Goal: Task Accomplishment & Management: Manage account settings

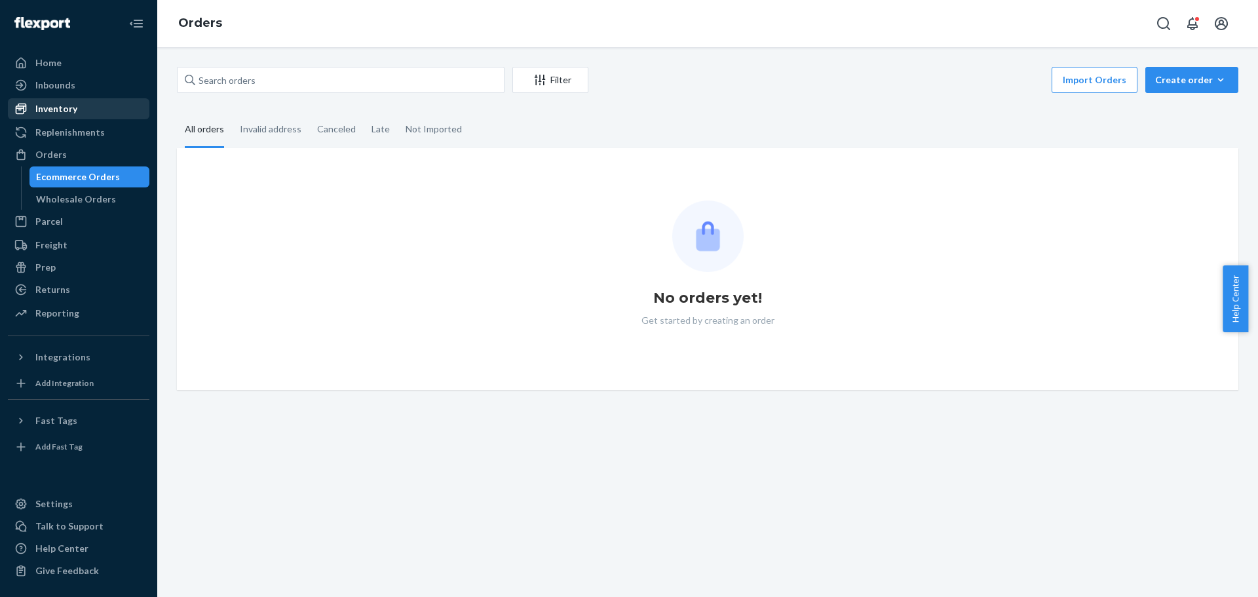
click at [110, 107] on div "Inventory" at bounding box center [78, 109] width 139 height 18
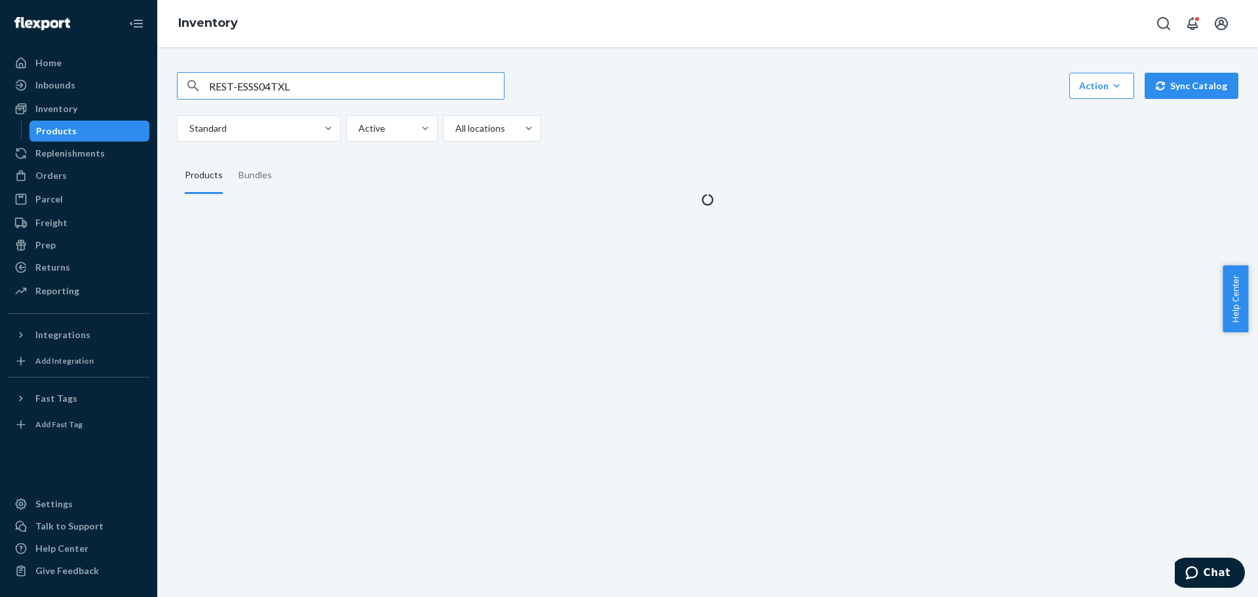
type input "REST-ESSS04TXL"
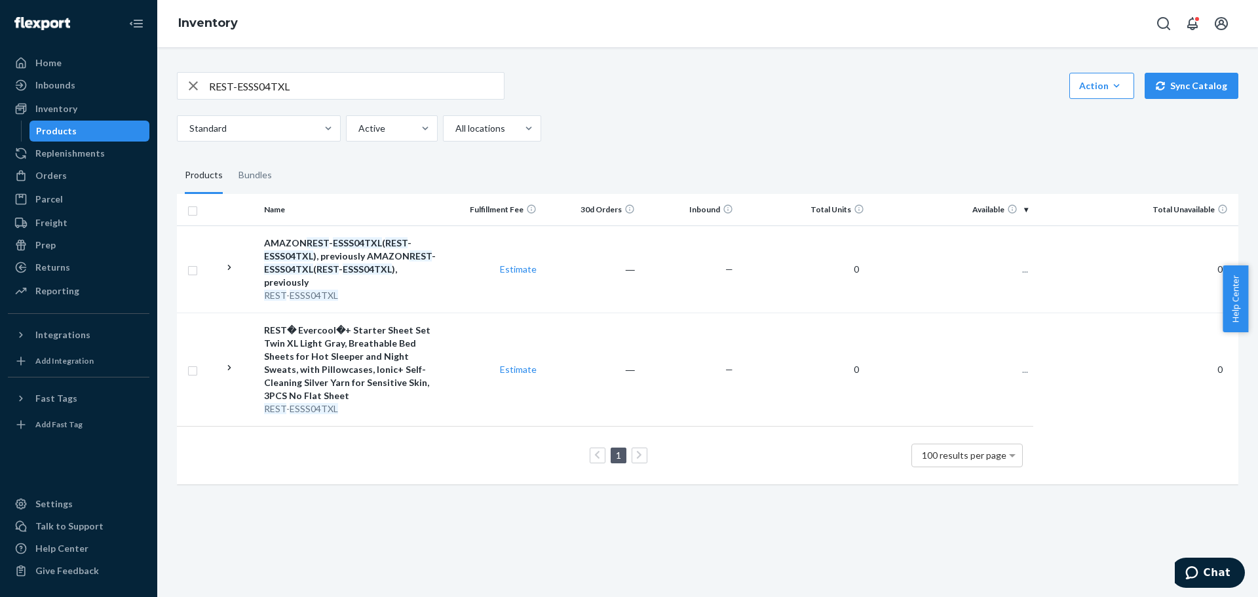
click at [277, 94] on input "REST-ESSS04TXL" at bounding box center [356, 86] width 295 height 26
click at [266, 172] on div "Bundles" at bounding box center [255, 175] width 33 height 37
click at [231, 157] on input "Bundles" at bounding box center [231, 157] width 0 height 0
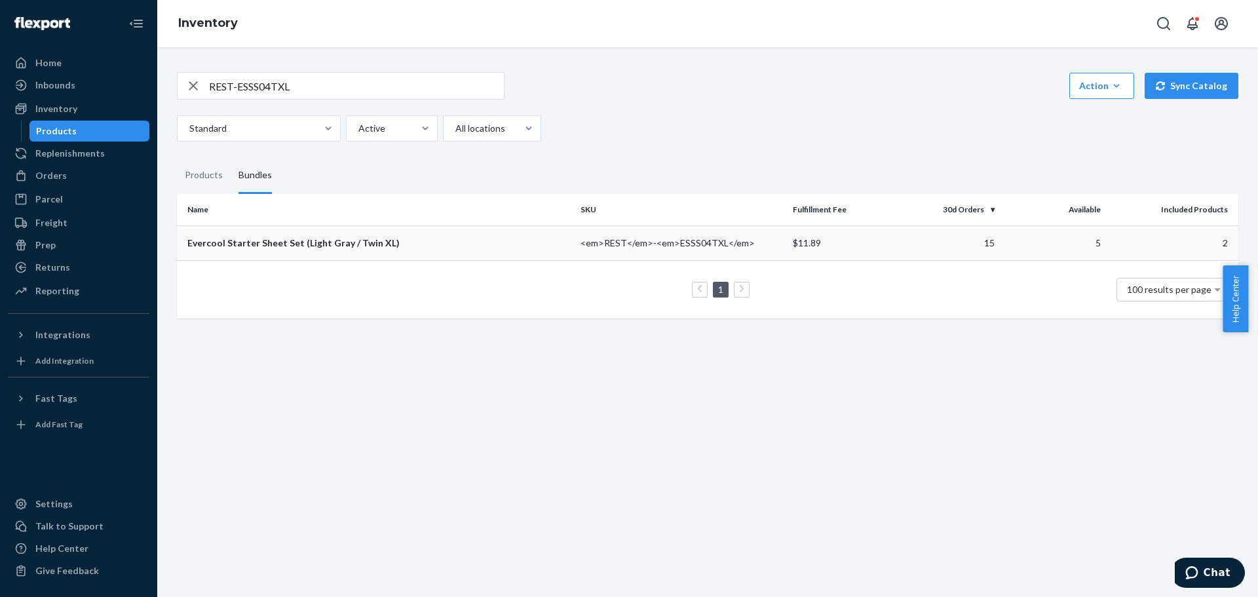
click at [286, 245] on div "Evercool Starter Sheet Set (Light Gray / Twin XL)" at bounding box center [378, 243] width 383 height 13
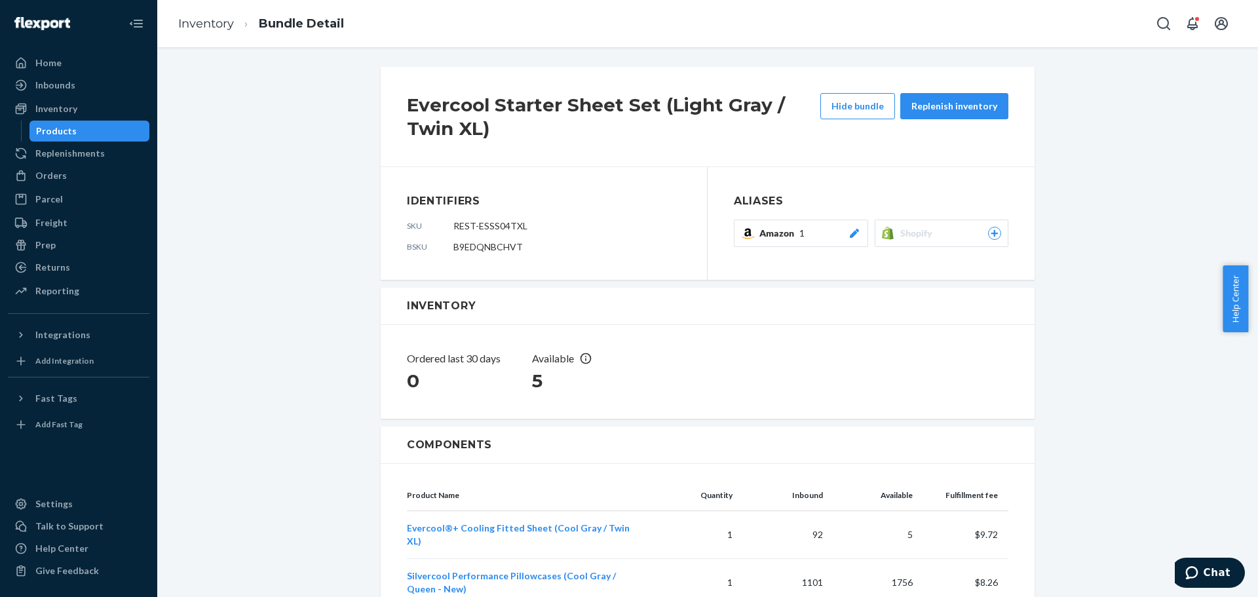
click at [849, 235] on icon at bounding box center [853, 233] width 9 height 9
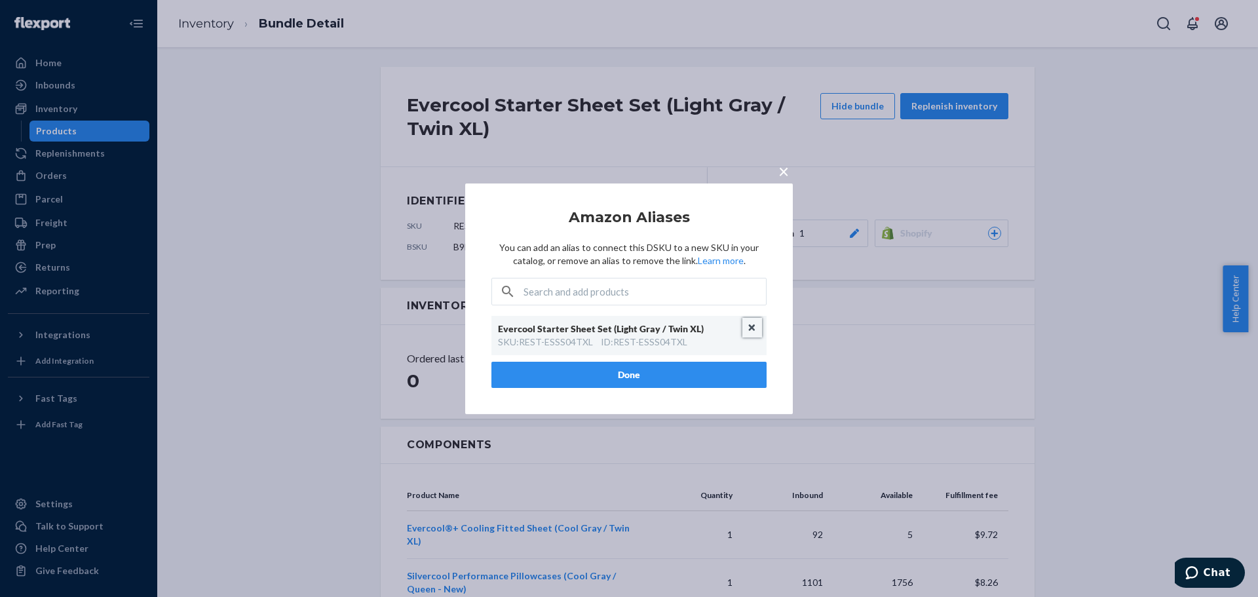
click at [752, 326] on button "Unlink" at bounding box center [753, 328] width 20 height 20
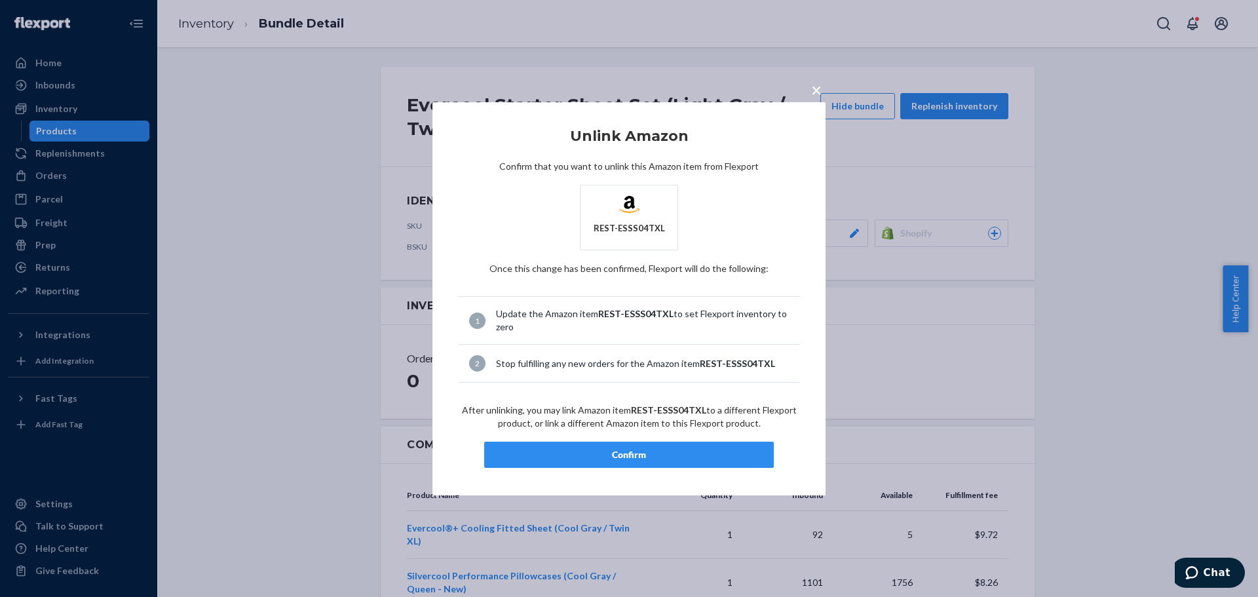
click at [634, 453] on div "Confirm" at bounding box center [629, 454] width 267 height 13
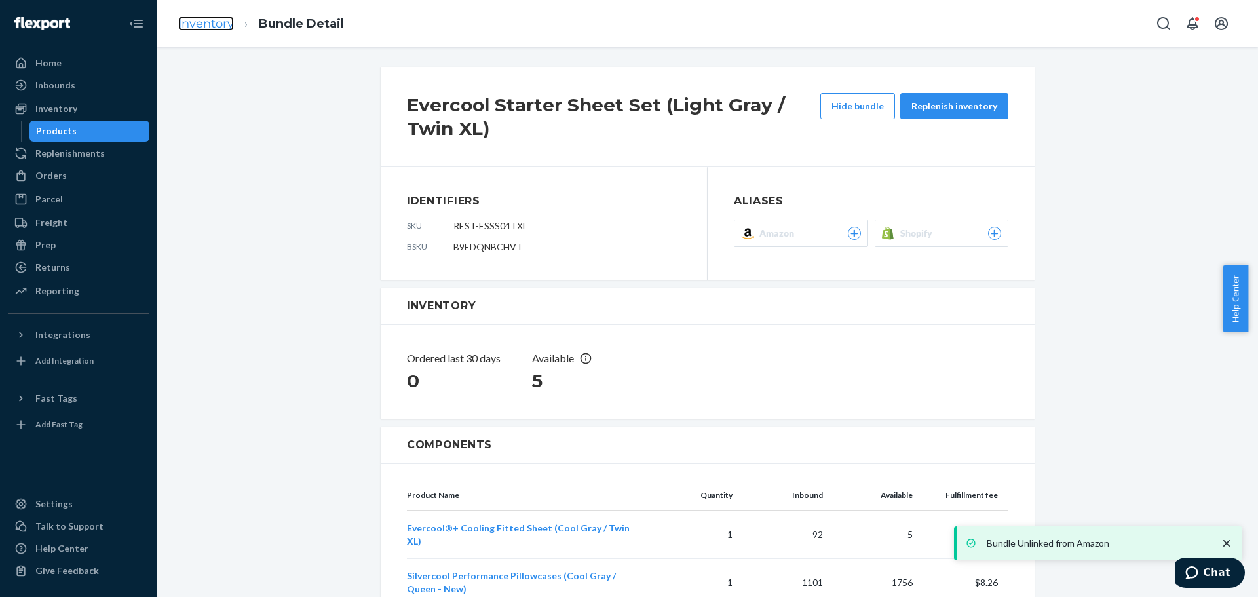
click at [204, 22] on link "Inventory" at bounding box center [206, 23] width 56 height 14
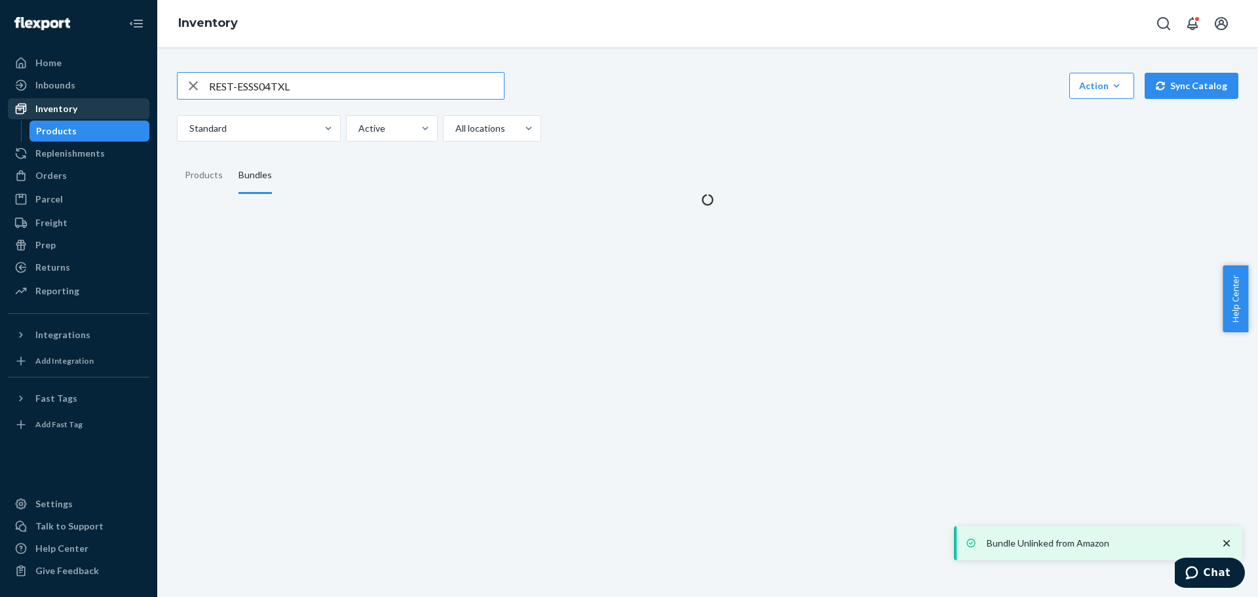
drag, startPoint x: 333, startPoint y: 87, endPoint x: 102, endPoint y: 100, distance: 231.1
click at [102, 100] on div "Home Inbounds Shipping Plans Problems Inventory Products Replenishments Orders …" at bounding box center [629, 298] width 1258 height 597
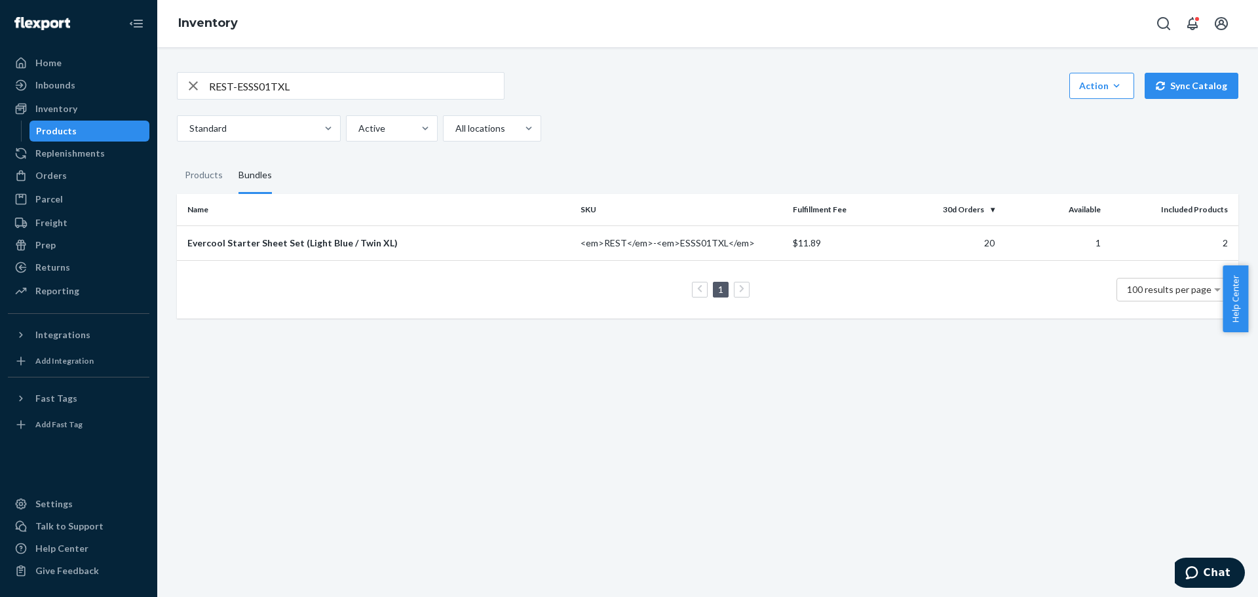
click at [332, 432] on div "REST-ESSS01TXL Action Create product Create bundle Bulk create products Bulk up…" at bounding box center [707, 322] width 1101 height 550
drag, startPoint x: 298, startPoint y: 91, endPoint x: 83, endPoint y: 109, distance: 215.7
click at [83, 109] on div "Home Inbounds Shipping Plans Problems Inventory Products Replenishments Orders …" at bounding box center [629, 298] width 1258 height 597
paste input "4"
drag, startPoint x: 328, startPoint y: 100, endPoint x: 203, endPoint y: 92, distance: 124.8
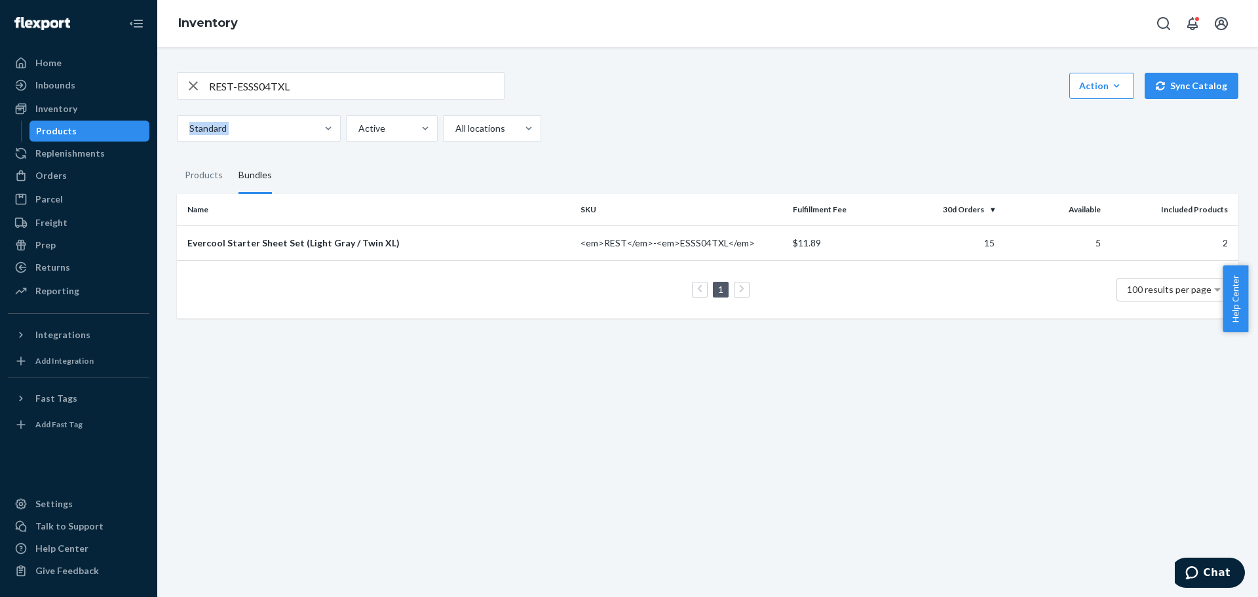
click at [162, 106] on div "REST-ESSS04TXL Action Create product Create bundle Bulk create products Bulk up…" at bounding box center [707, 322] width 1101 height 550
click at [292, 77] on input "REST-ESSS04TXL" at bounding box center [356, 86] width 295 height 26
drag, startPoint x: 334, startPoint y: 81, endPoint x: 117, endPoint y: 85, distance: 216.3
click at [117, 85] on div "Home Inbounds Shipping Plans Problems Inventory Products Replenishments Orders …" at bounding box center [629, 298] width 1258 height 597
paste input "ISS06K"
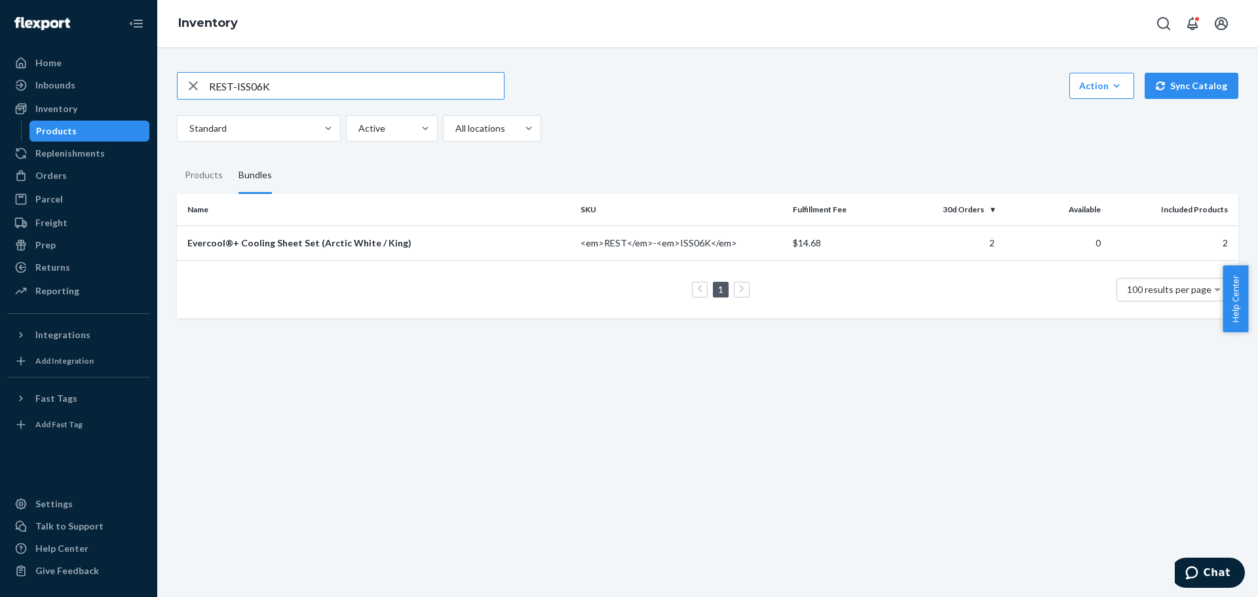
drag, startPoint x: 329, startPoint y: 80, endPoint x: 189, endPoint y: 77, distance: 139.6
click at [189, 77] on div "REST-ISS06K" at bounding box center [341, 86] width 326 height 26
paste input "FS01S"
paste input "2"
drag, startPoint x: 299, startPoint y: 86, endPoint x: 128, endPoint y: 95, distance: 171.3
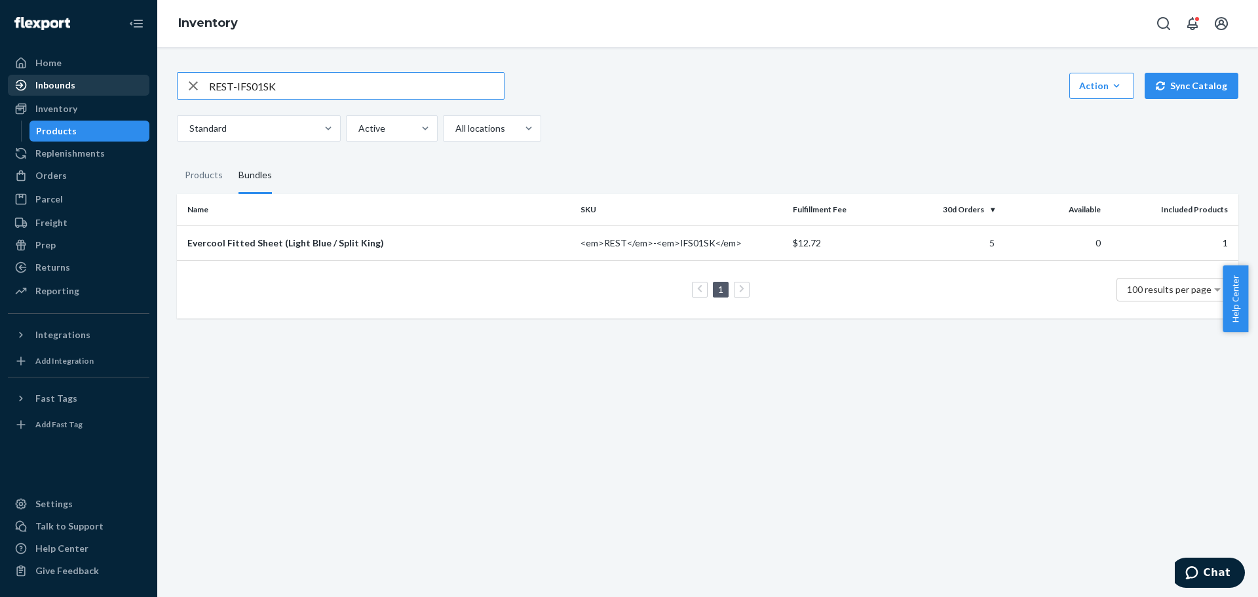
click at [128, 95] on div "Home Inbounds Shipping Plans Problems Inventory Products Replenishments Orders …" at bounding box center [629, 298] width 1258 height 597
type input "REST-IFS02SK"
click at [269, 231] on td "Evercool Fitted Sheet (Snow Ivory / Split King)" at bounding box center [376, 242] width 398 height 35
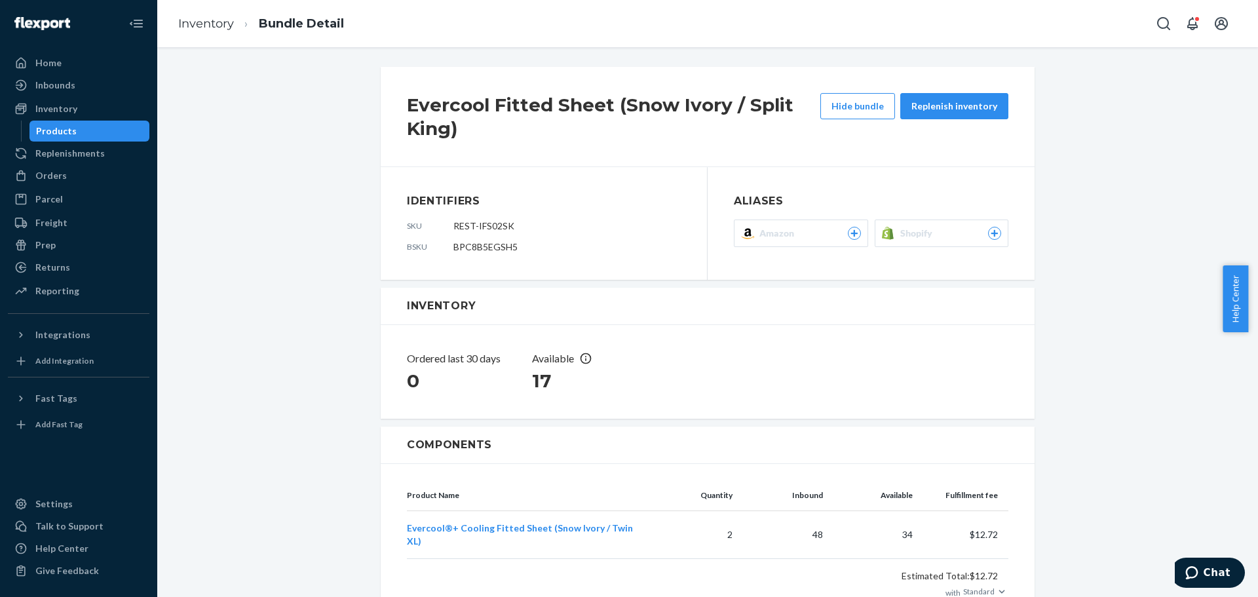
scroll to position [85, 0]
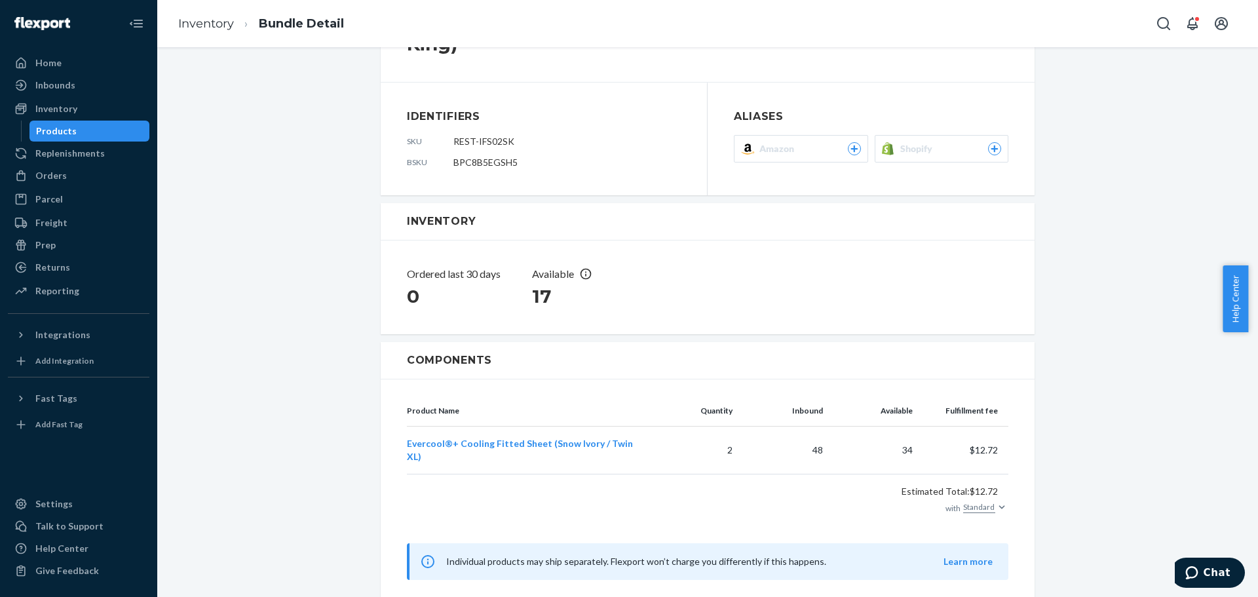
click at [1114, 233] on div "Evercool Fitted Sheet (Snow Ivory / Split King) Hide bundle Replenish inventory…" at bounding box center [707, 294] width 1081 height 632
click at [851, 147] on icon at bounding box center [854, 149] width 7 height 7
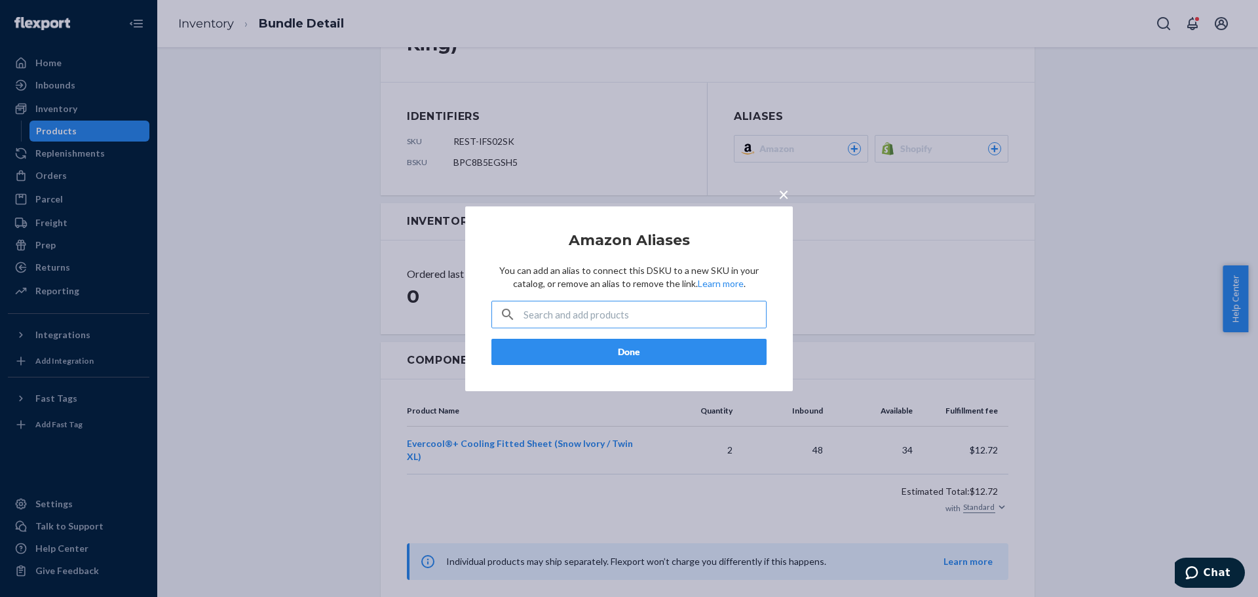
click at [559, 315] on input "text" at bounding box center [645, 314] width 243 height 26
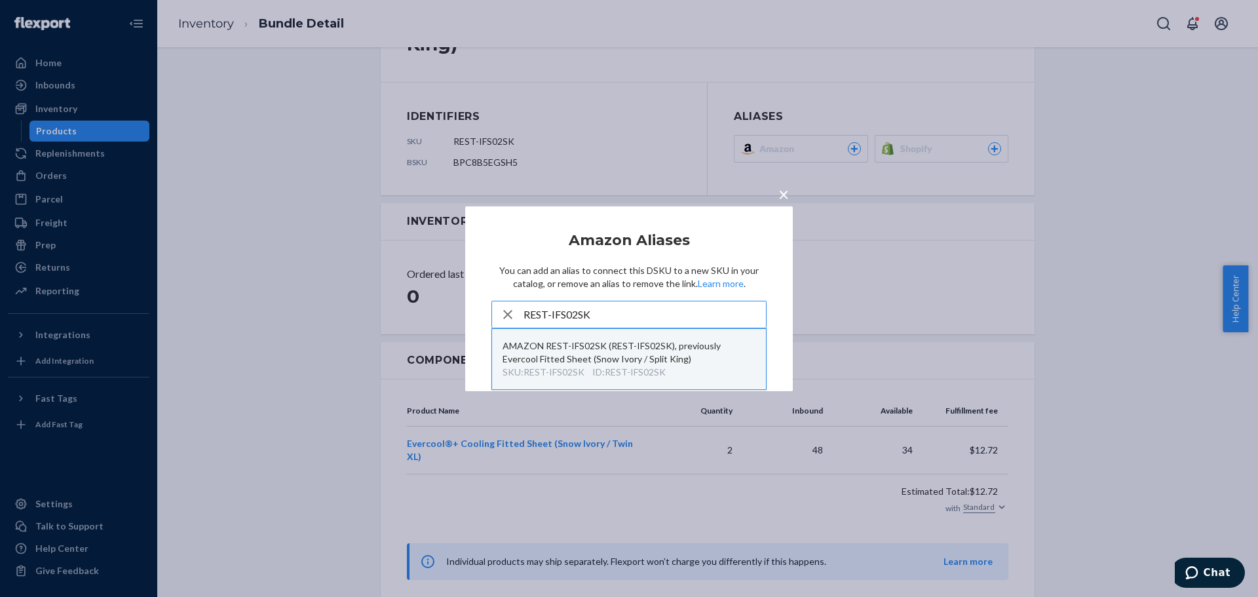
type input "REST-IFS02SK"
click at [595, 340] on div "AMAZON REST-IFS02SK (REST-IFS02SK), previously Evercool Fitted Sheet (Snow Ivor…" at bounding box center [629, 353] width 253 height 26
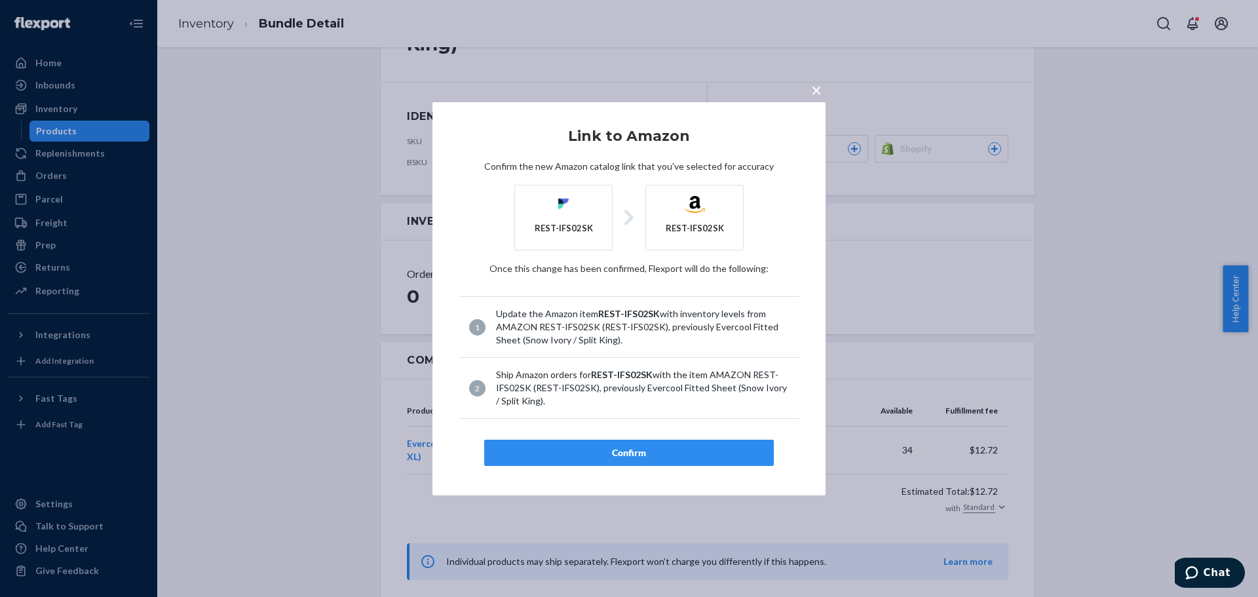
click at [634, 447] on div "Confirm" at bounding box center [629, 452] width 267 height 13
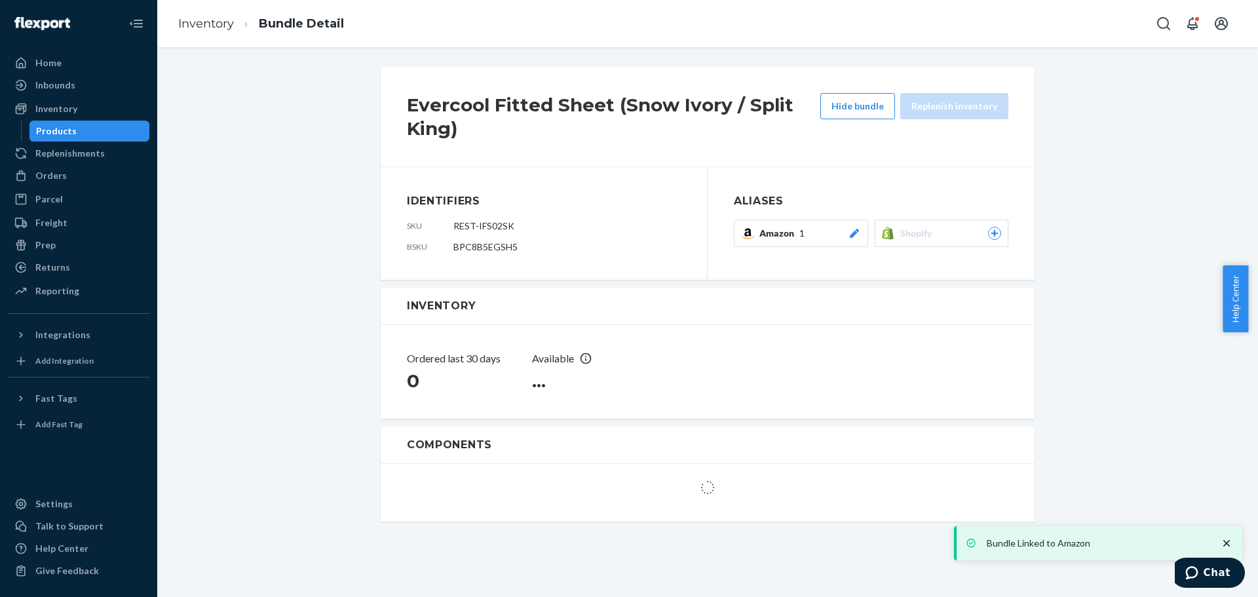
scroll to position [0, 0]
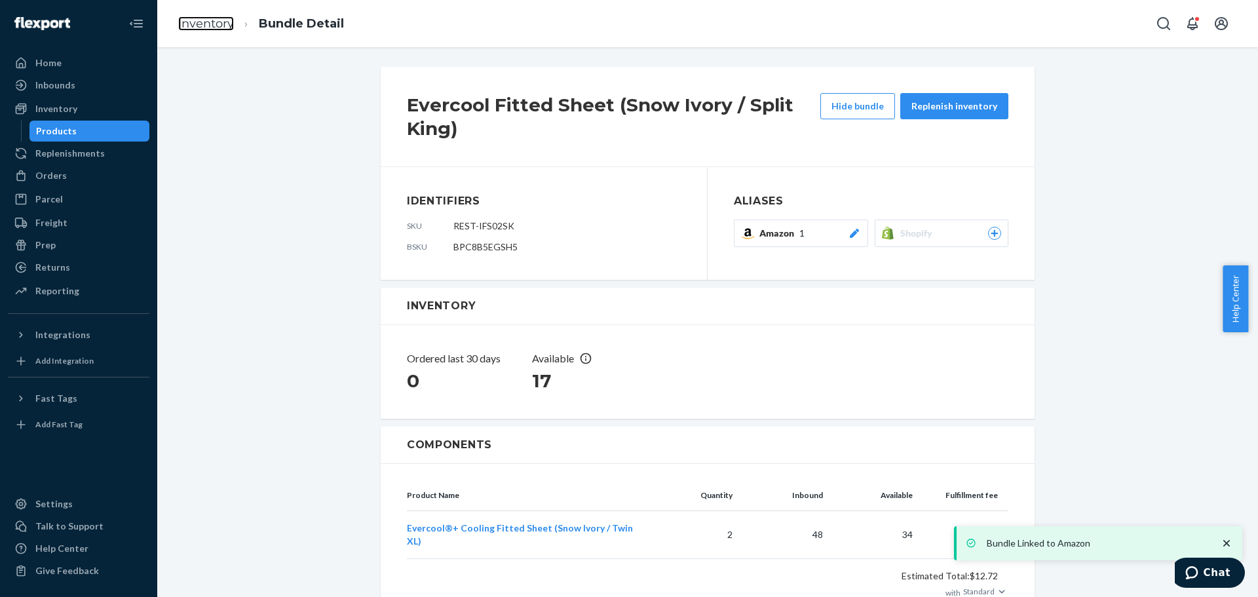
click at [212, 25] on link "Inventory" at bounding box center [206, 23] width 56 height 14
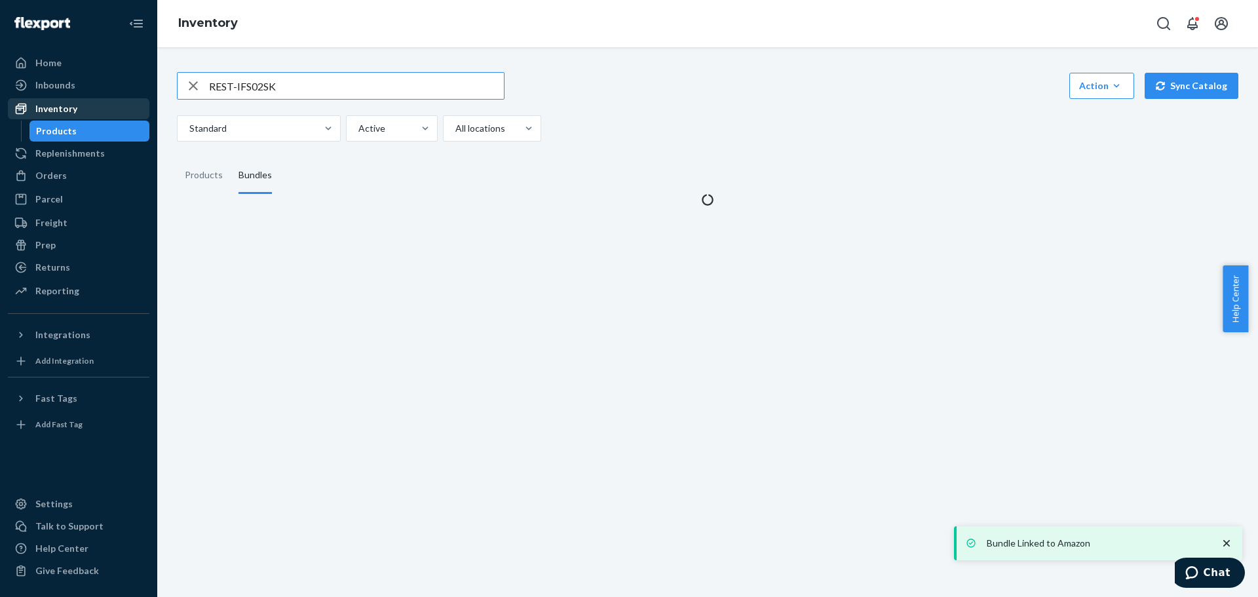
drag, startPoint x: 340, startPoint y: 88, endPoint x: 77, endPoint y: 102, distance: 262.5
click at [77, 102] on div "Home Inbounds Shipping Plans Problems Inventory Products Replenishments Orders …" at bounding box center [629, 298] width 1258 height 597
type input "REST-ISS06K"
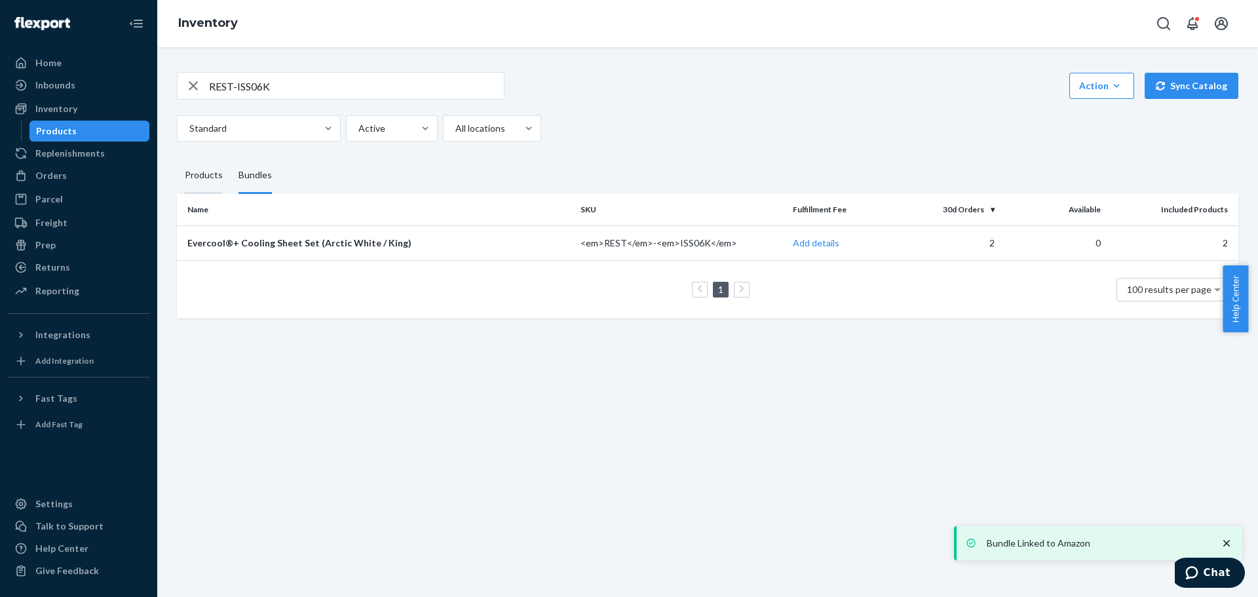
click at [195, 172] on div "Products" at bounding box center [204, 175] width 38 height 37
click at [177, 157] on input "Products" at bounding box center [177, 157] width 0 height 0
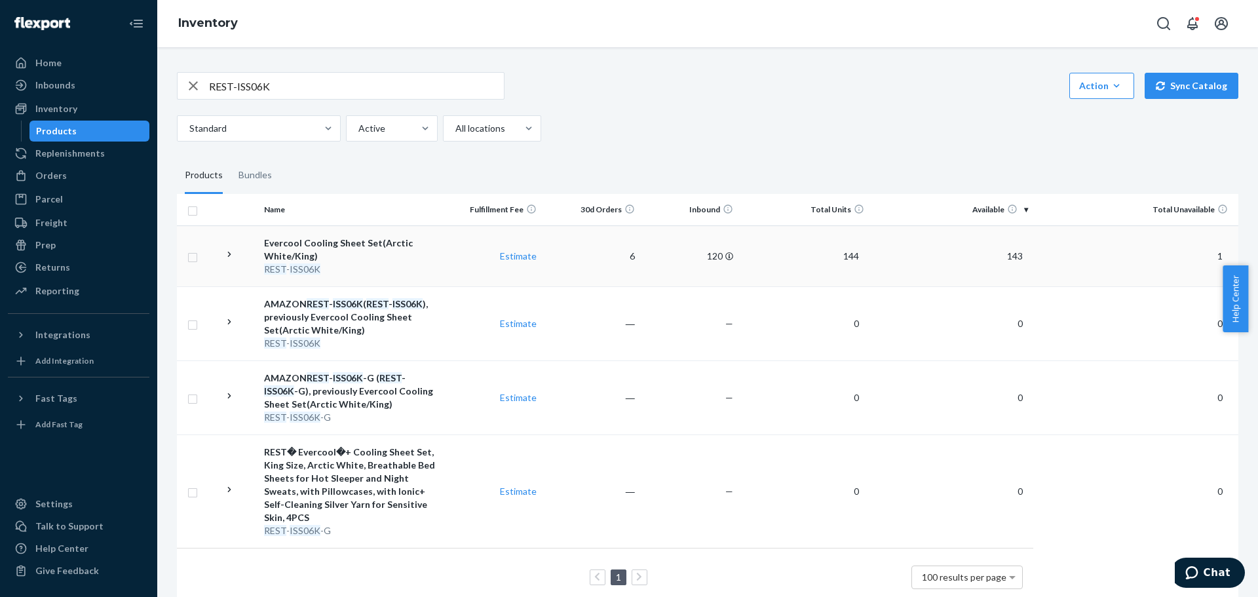
click at [228, 256] on icon at bounding box center [228, 254] width 3 height 5
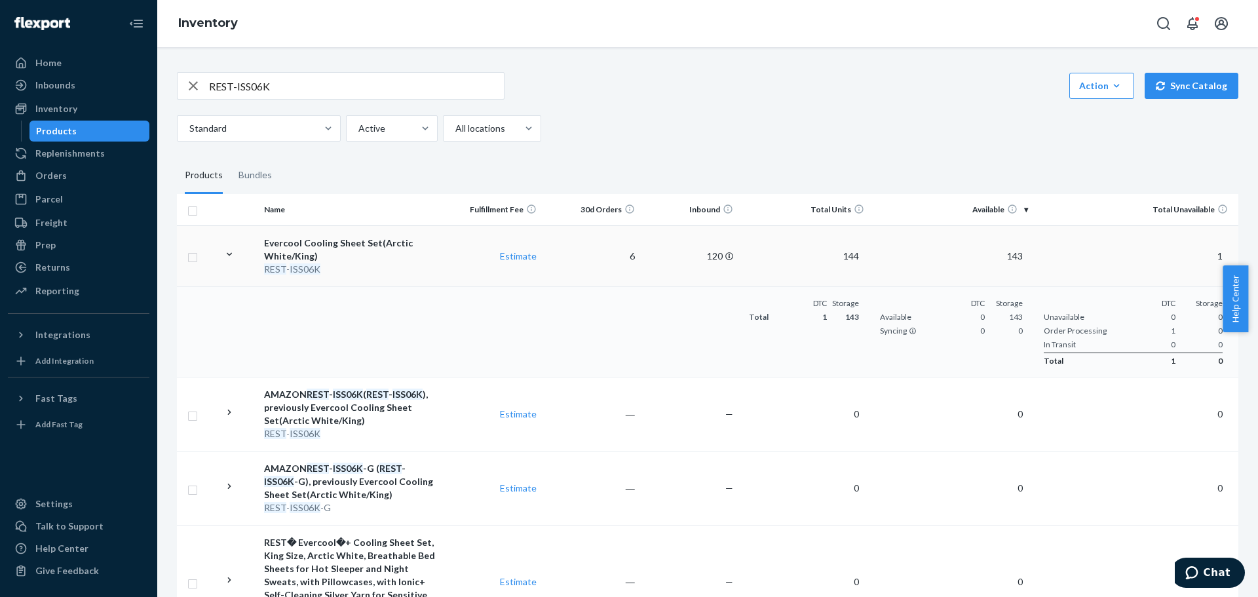
click at [289, 259] on div "Evercool Cooling Sheet Set(Arctic White/King)" at bounding box center [351, 250] width 174 height 26
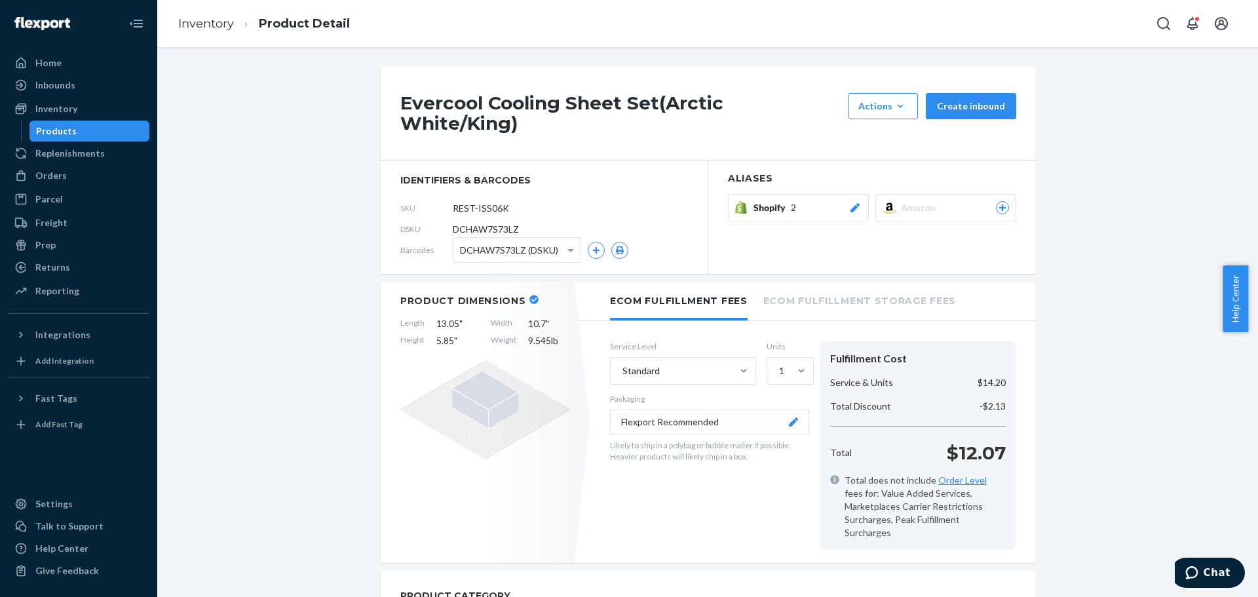
click at [997, 204] on icon at bounding box center [1003, 208] width 12 height 8
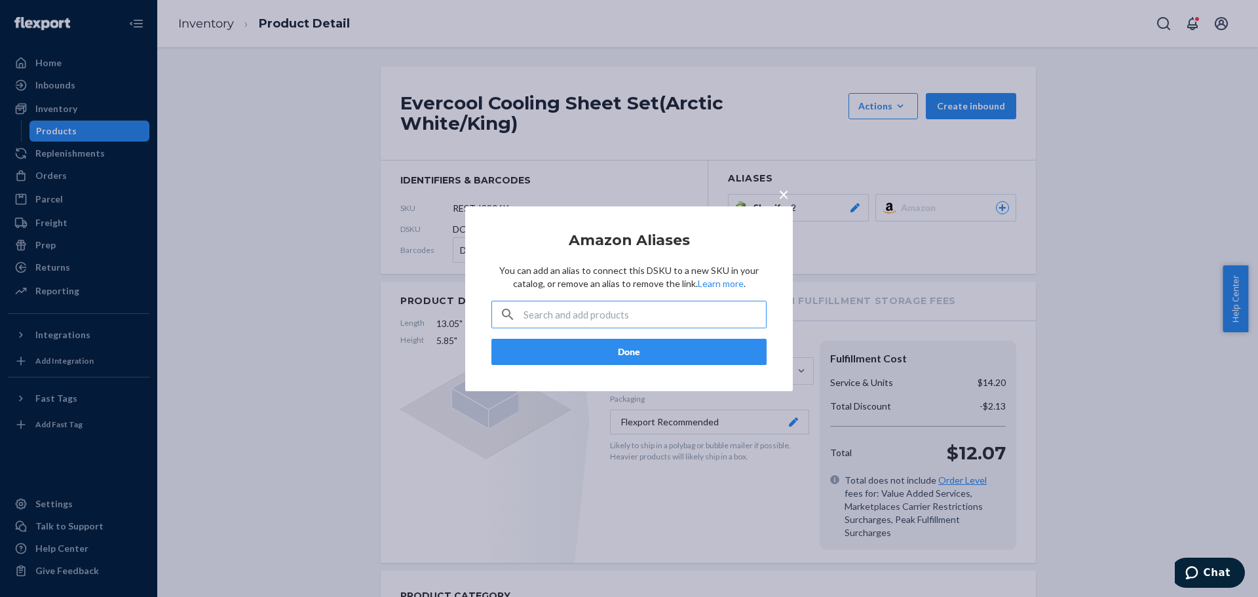
click at [625, 312] on input "text" at bounding box center [645, 314] width 243 height 26
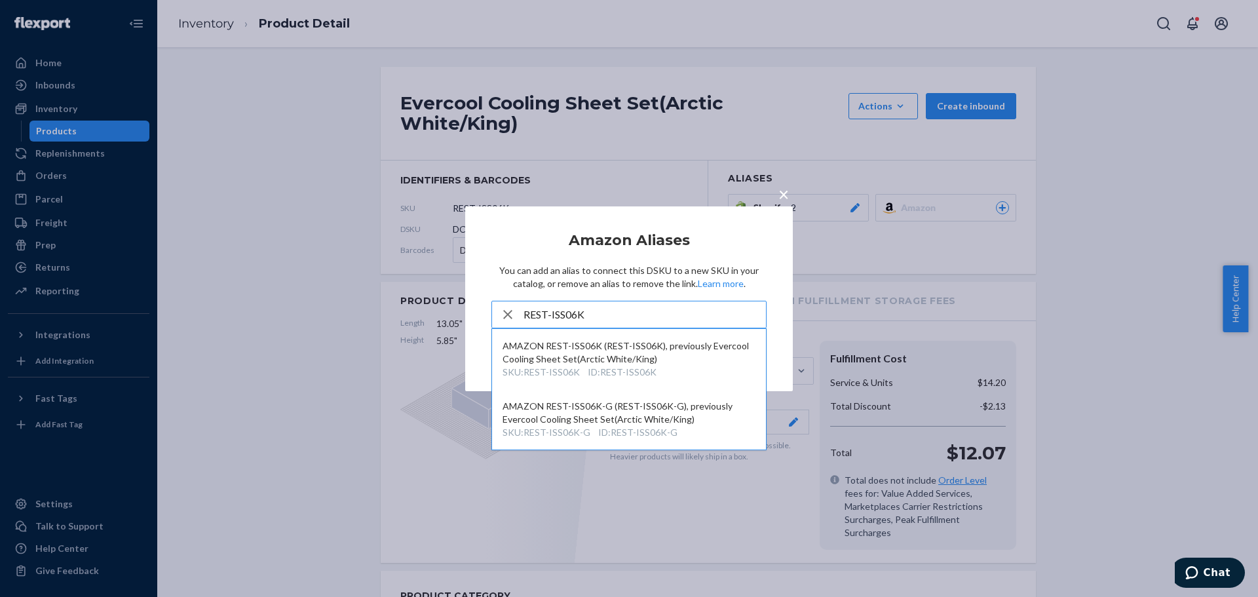
type input "REST-ISS06K"
click at [359, 352] on div "× Amazon Aliases You can add an alias to connect this DSKU to a new SKU in your…" at bounding box center [629, 298] width 1258 height 597
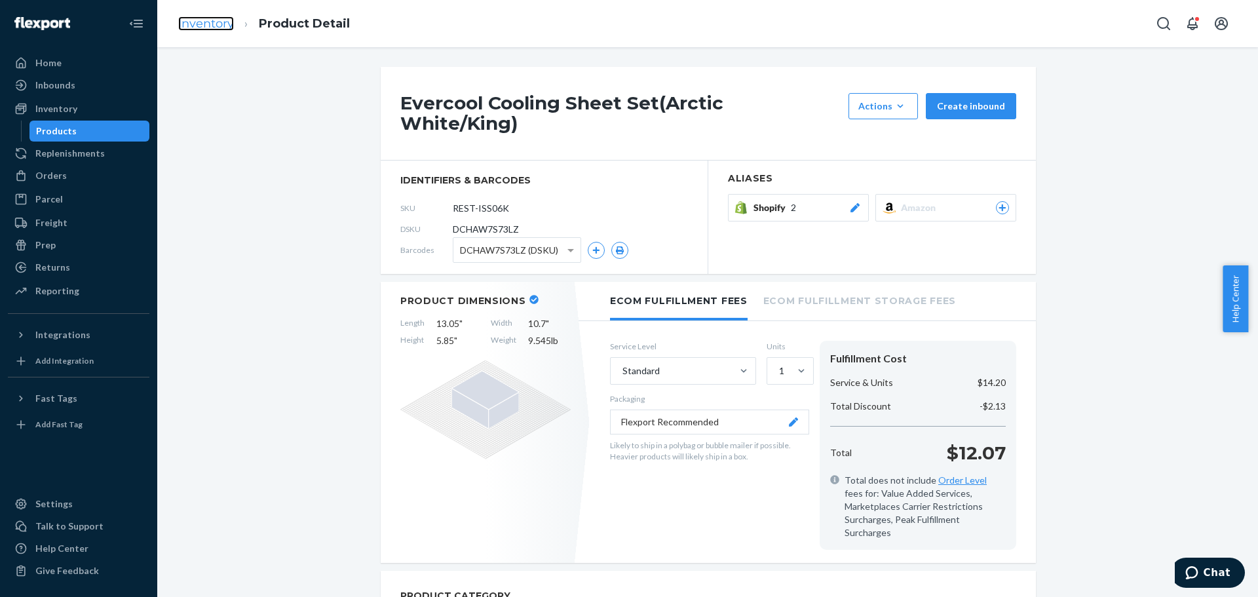
click at [206, 20] on link "Inventory" at bounding box center [206, 23] width 56 height 14
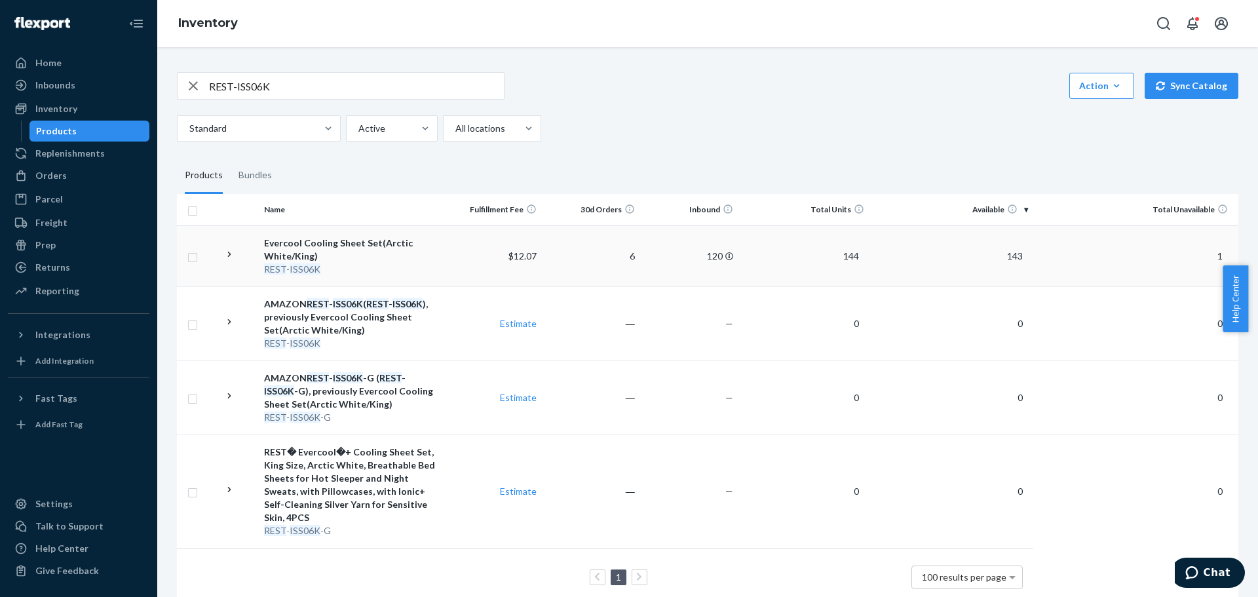
click at [285, 260] on div "Evercool Cooling Sheet Set(Arctic White/King)" at bounding box center [351, 250] width 174 height 26
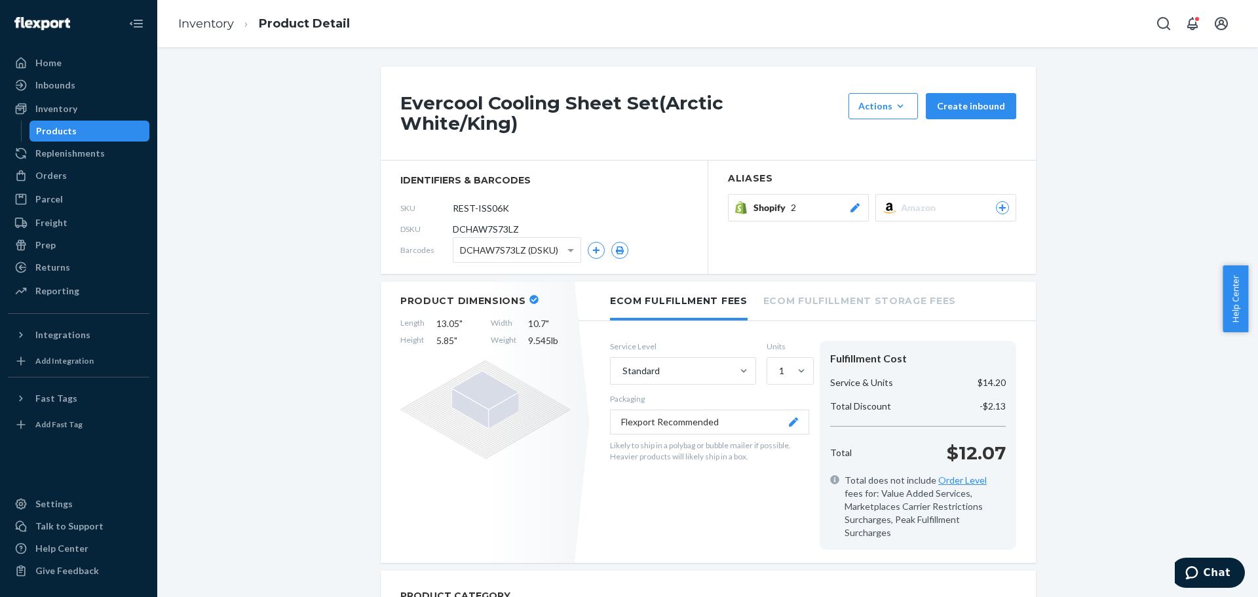
click at [997, 204] on icon at bounding box center [1003, 208] width 12 height 8
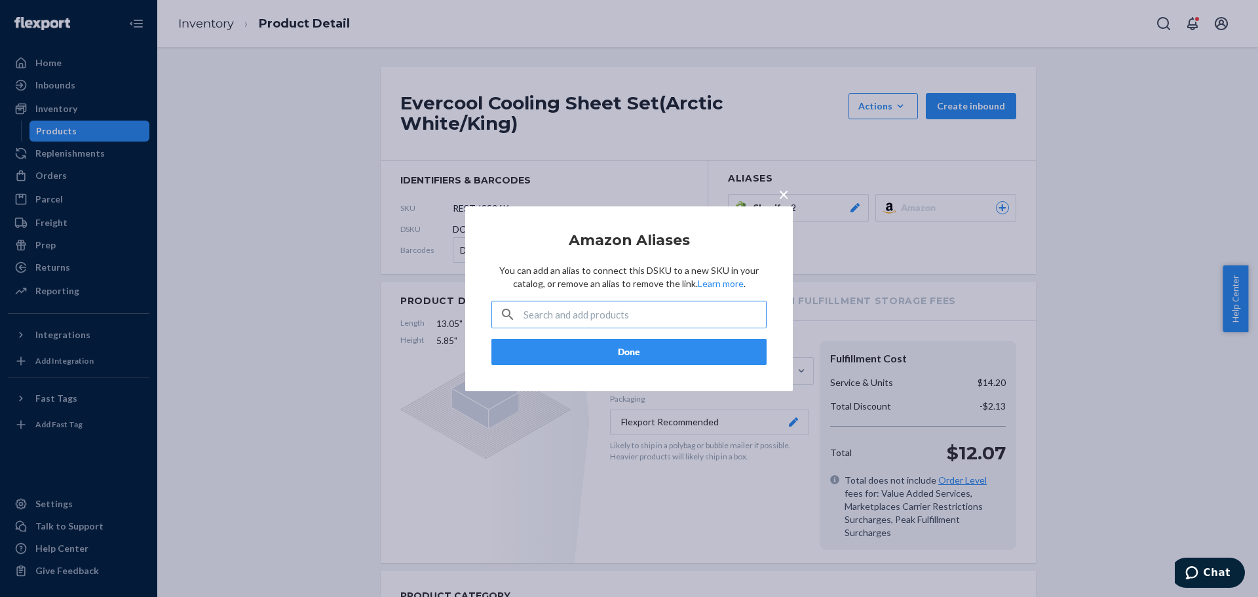
click at [547, 316] on input "text" at bounding box center [645, 314] width 243 height 26
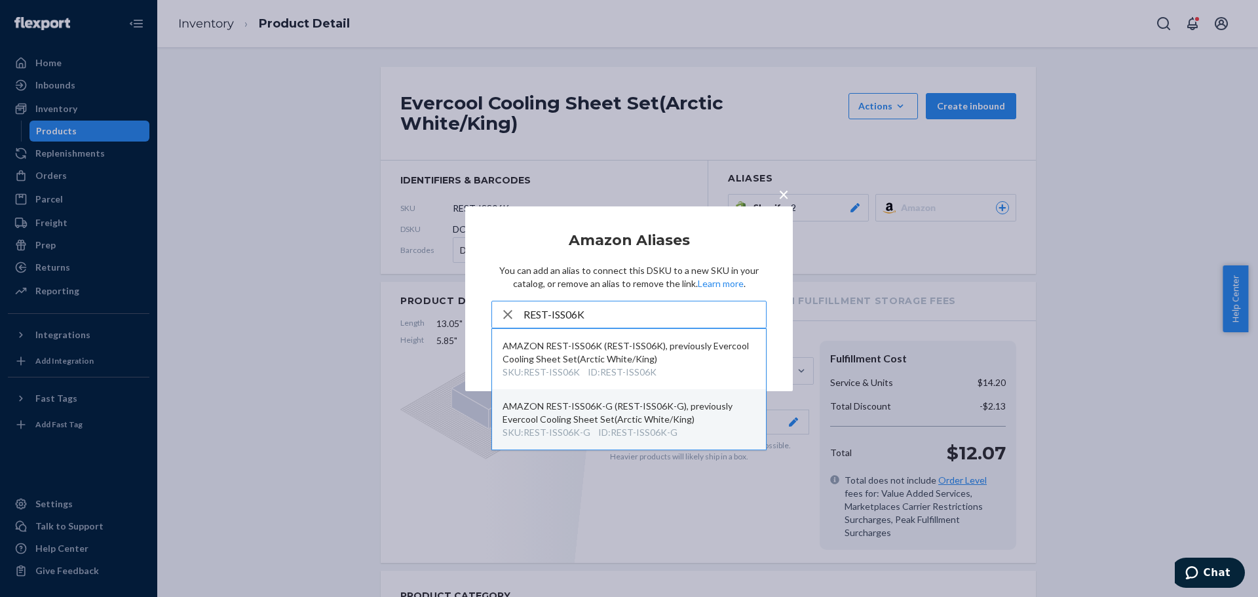
type input "REST-ISS06K"
click at [617, 425] on div "AMAZON REST-ISS06K-G (REST-ISS06K-G), previously Evercool Cooling Sheet Set(Arc…" at bounding box center [629, 413] width 253 height 26
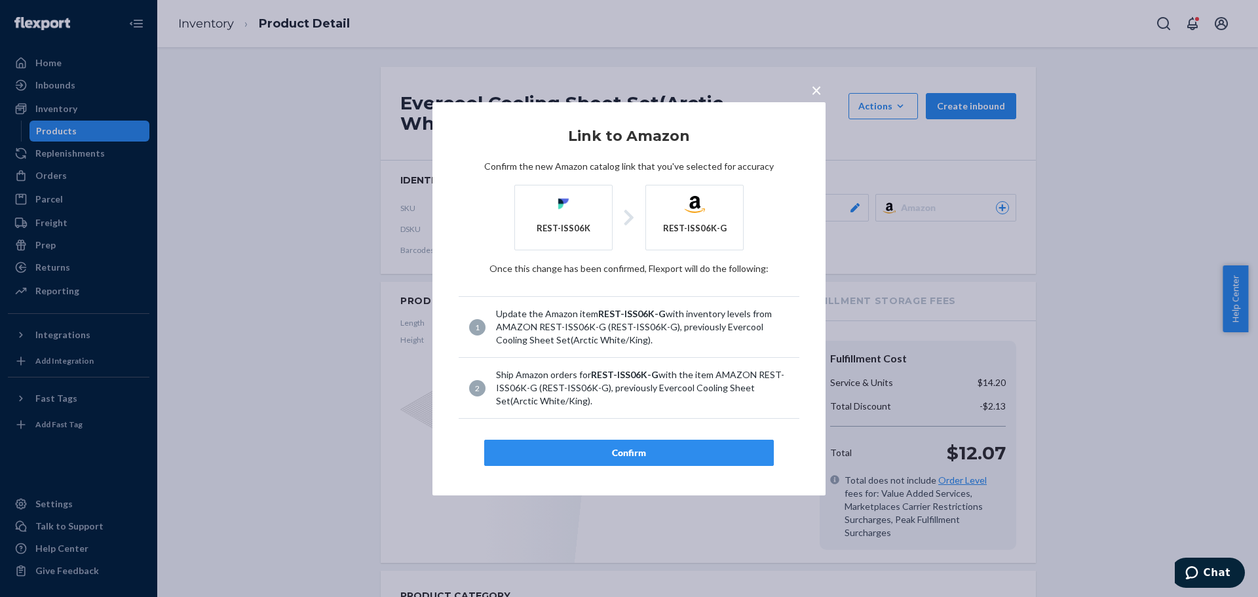
click at [659, 457] on div "Confirm" at bounding box center [629, 452] width 267 height 13
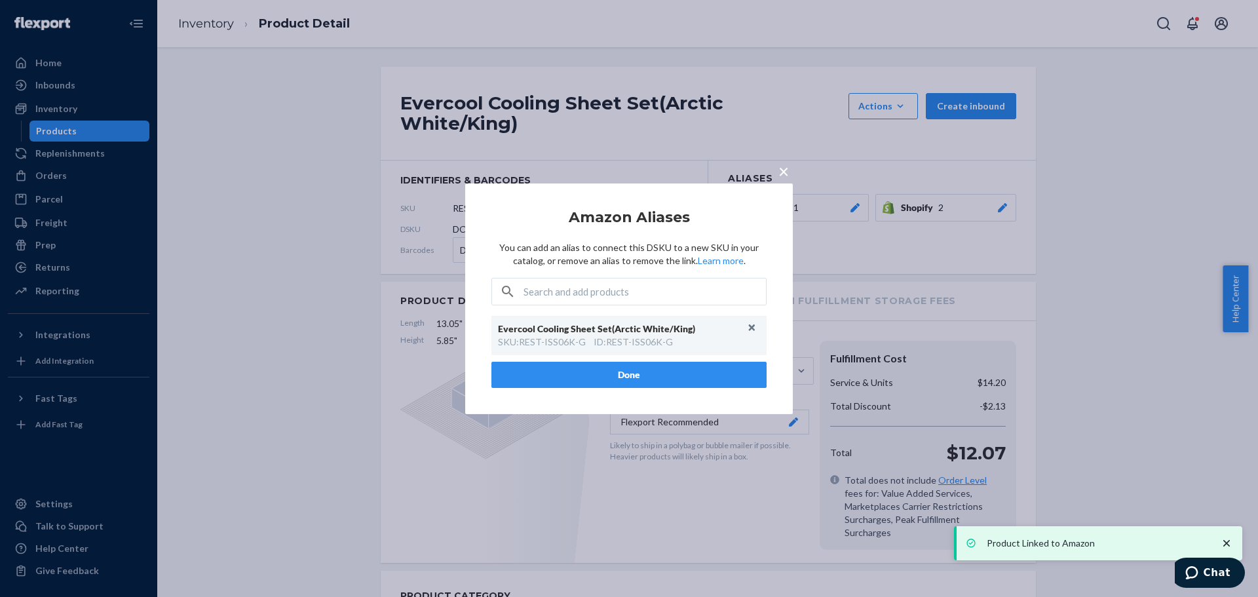
drag, startPoint x: 627, startPoint y: 374, endPoint x: 241, endPoint y: 90, distance: 479.1
click at [626, 373] on button "Done" at bounding box center [629, 375] width 275 height 26
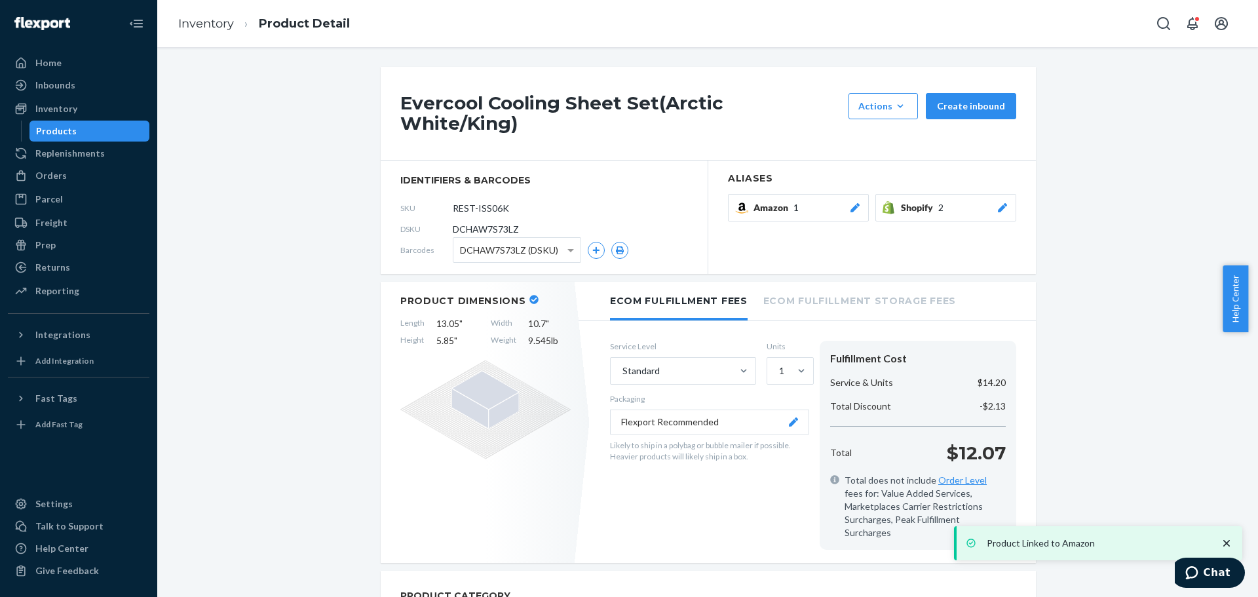
click at [197, 11] on ol "Inventory Product Detail" at bounding box center [264, 24] width 193 height 39
click at [205, 24] on link "Inventory" at bounding box center [206, 23] width 56 height 14
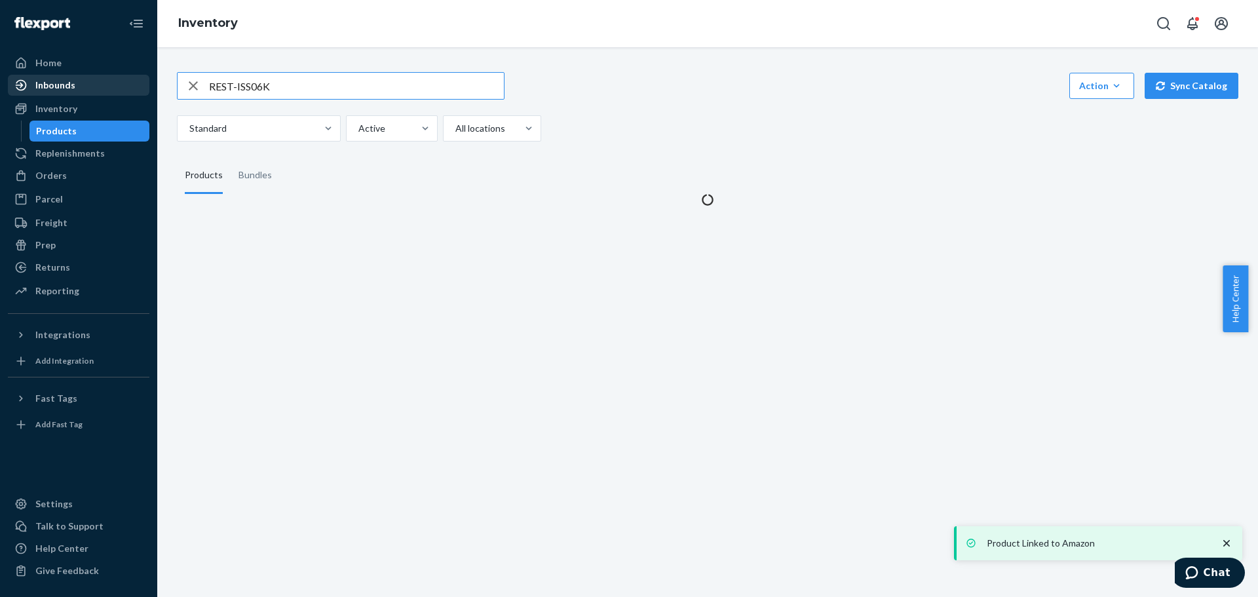
drag, startPoint x: 353, startPoint y: 83, endPoint x: 77, endPoint y: 94, distance: 276.8
click at [77, 94] on div "Home Inbounds Shipping Plans Problems Inventory Products Replenishments Orders …" at bounding box center [629, 298] width 1258 height 597
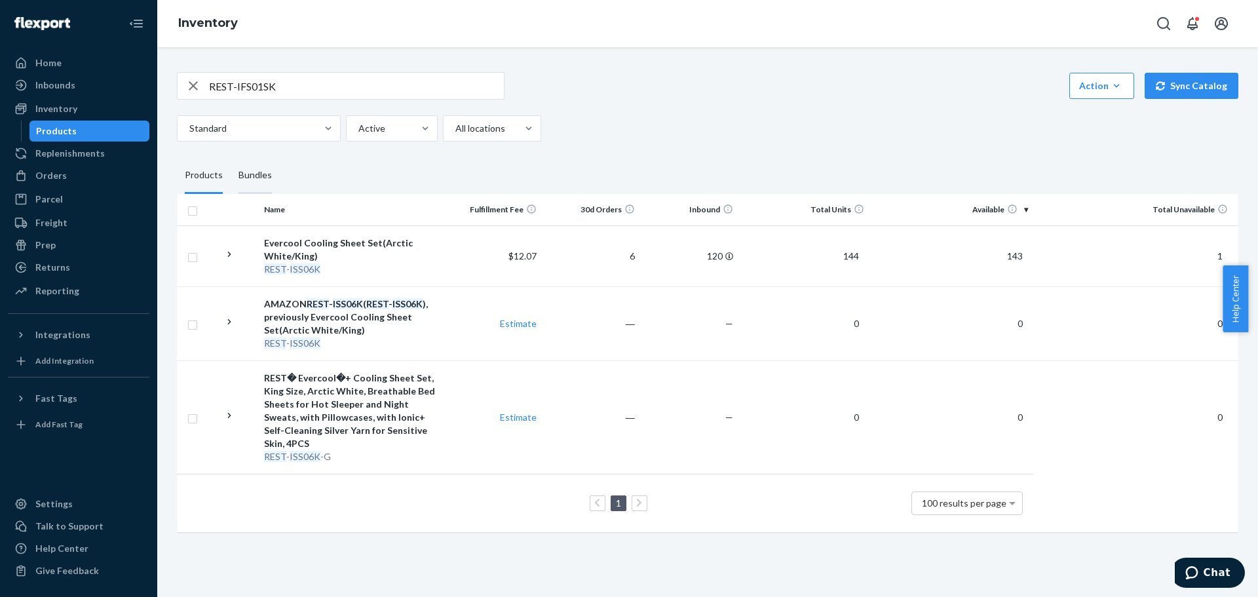
click at [243, 178] on div "Bundles" at bounding box center [255, 175] width 33 height 37
click at [231, 157] on input "Bundles" at bounding box center [231, 157] width 0 height 0
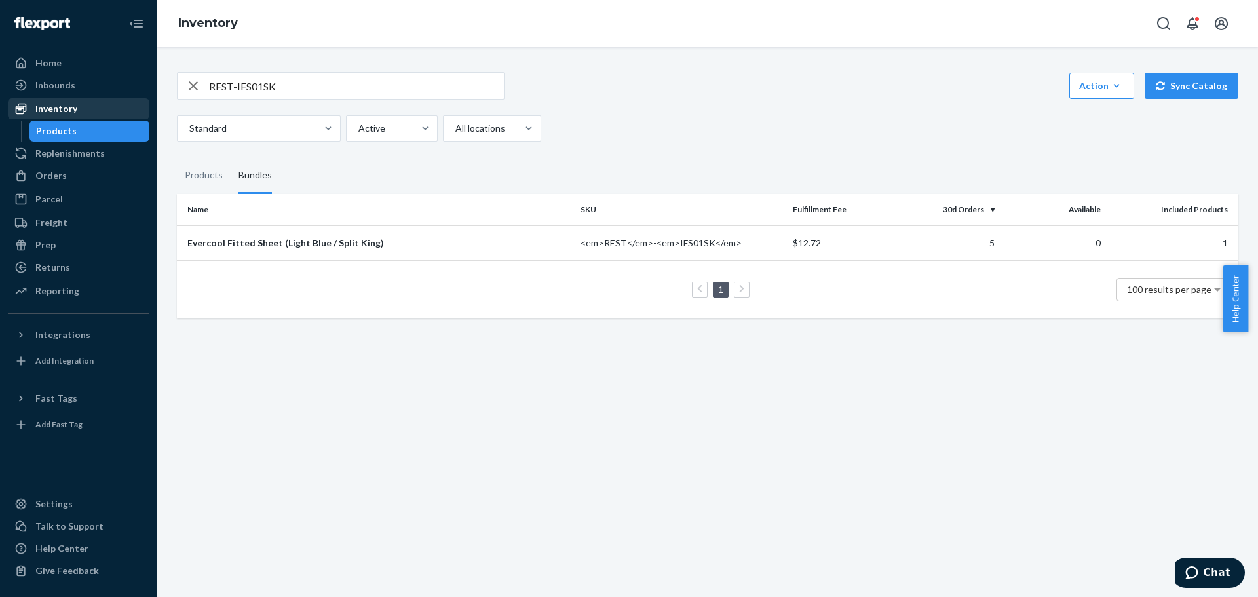
drag, startPoint x: 71, startPoint y: 113, endPoint x: 59, endPoint y: 115, distance: 12.1
click at [59, 115] on div "Home Inbounds Shipping Plans Problems Inventory Products Replenishments Orders …" at bounding box center [629, 298] width 1258 height 597
paste input "6"
drag, startPoint x: 330, startPoint y: 87, endPoint x: 148, endPoint y: 83, distance: 182.3
click at [148, 83] on div "Home Inbounds Shipping Plans Problems Inventory Products Replenishments Orders …" at bounding box center [629, 298] width 1258 height 597
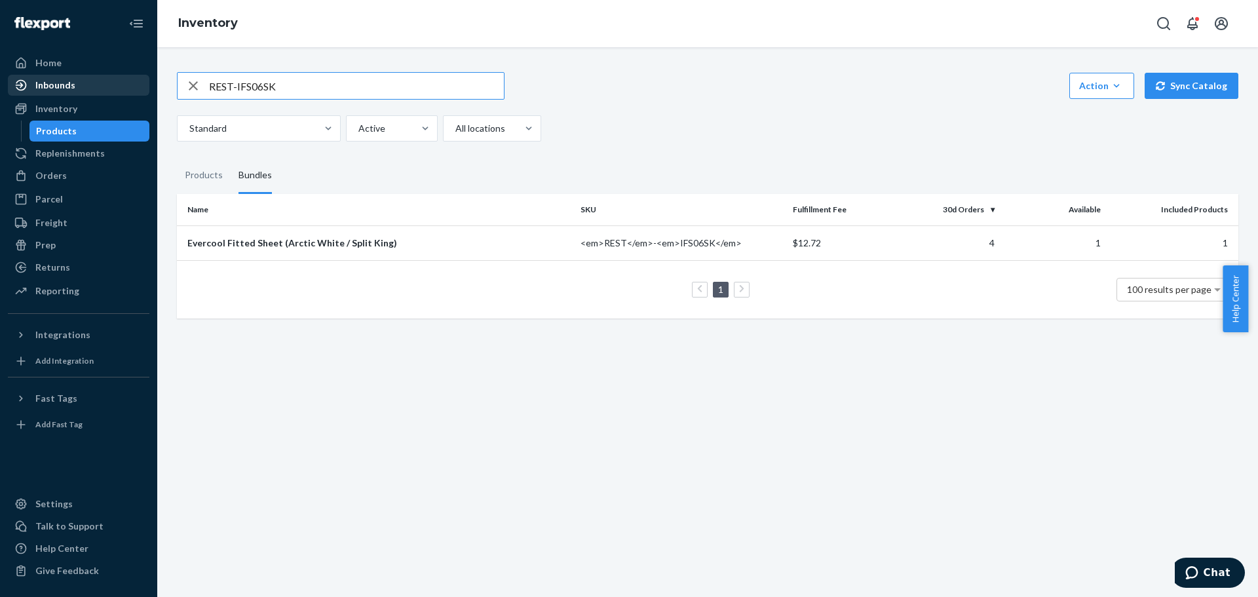
paste input "ESC04Q"
drag, startPoint x: 267, startPoint y: 92, endPoint x: 13, endPoint y: 111, distance: 254.4
click at [13, 111] on div "Home Inbounds Shipping Plans Problems Inventory Products Replenishments Orders …" at bounding box center [629, 298] width 1258 height 597
paste input "6K"
drag, startPoint x: 322, startPoint y: 83, endPoint x: 77, endPoint y: 84, distance: 245.8
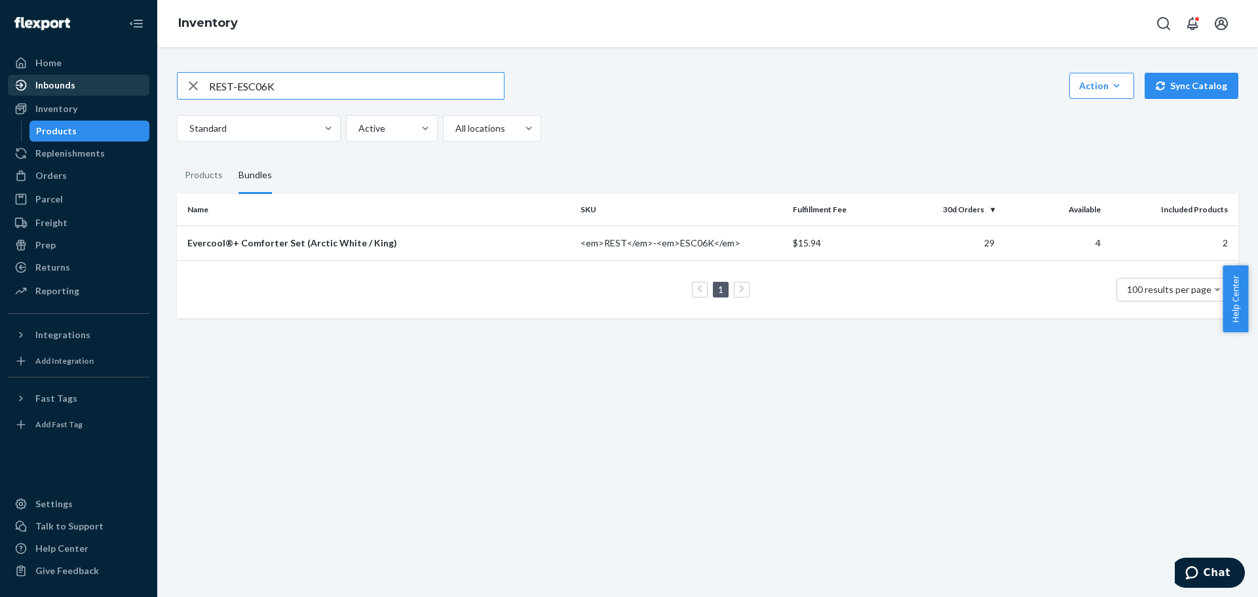
click at [77, 84] on div "Home Inbounds Shipping Plans Problems Inventory Products Replenishments Orders …" at bounding box center [629, 298] width 1258 height 597
paste input "7Q"
type input "REST-ESC07Q"
click at [284, 244] on div "Evercool®+ Comforter Set (Midnight Blue / Queen)" at bounding box center [378, 243] width 383 height 13
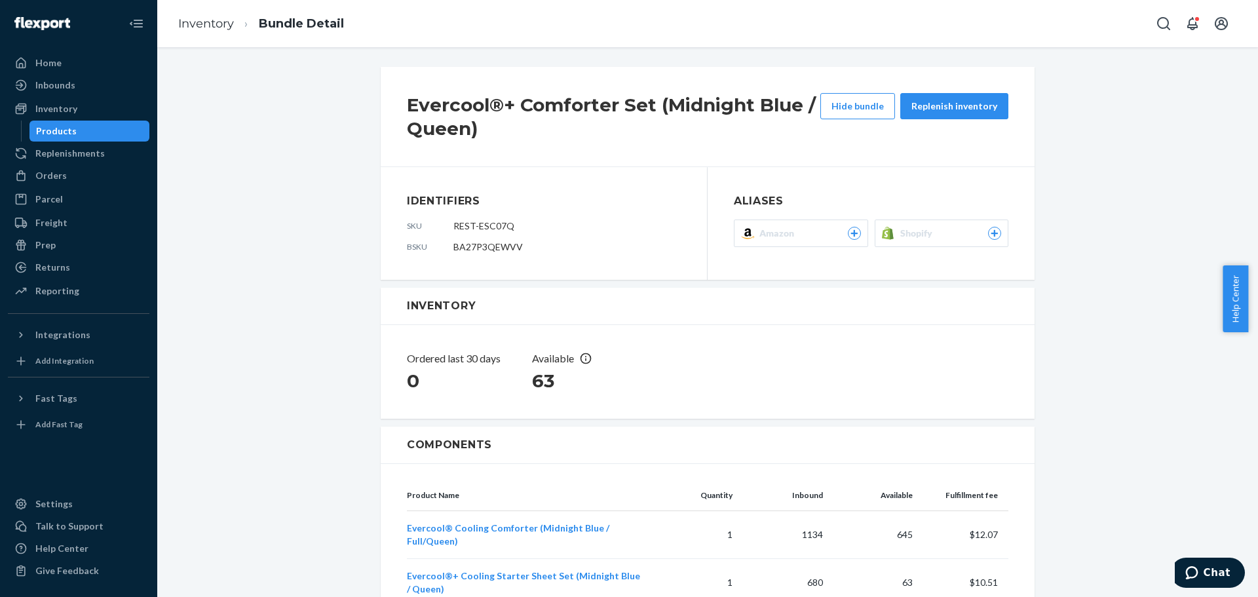
click at [851, 238] on div at bounding box center [854, 233] width 13 height 13
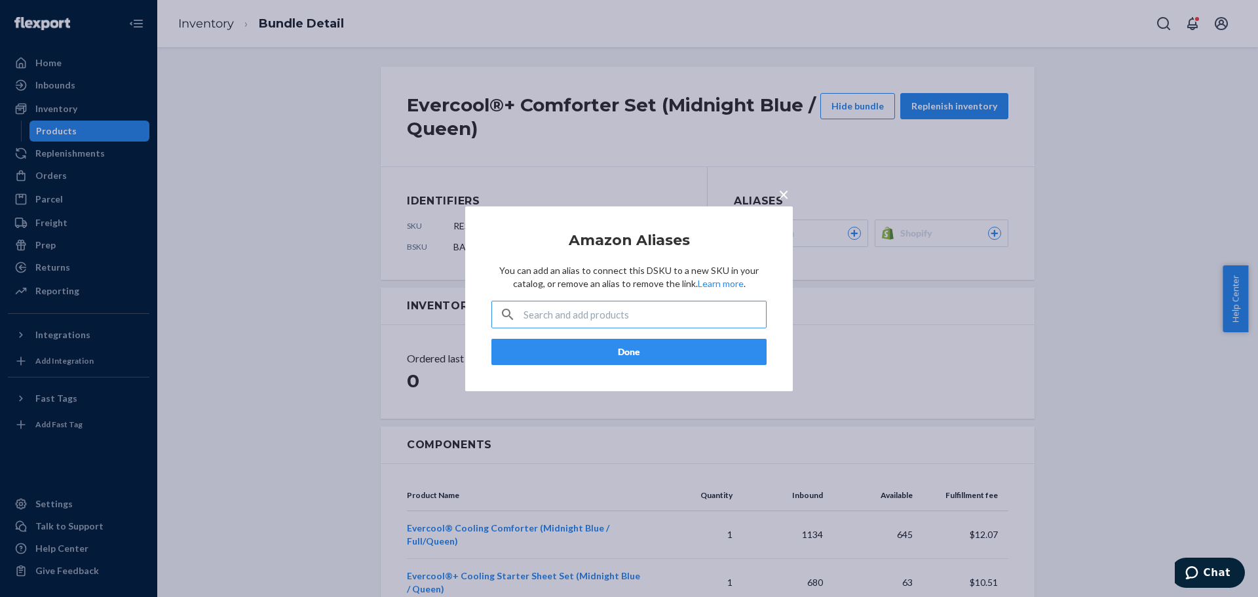
click at [589, 317] on input "text" at bounding box center [645, 314] width 243 height 26
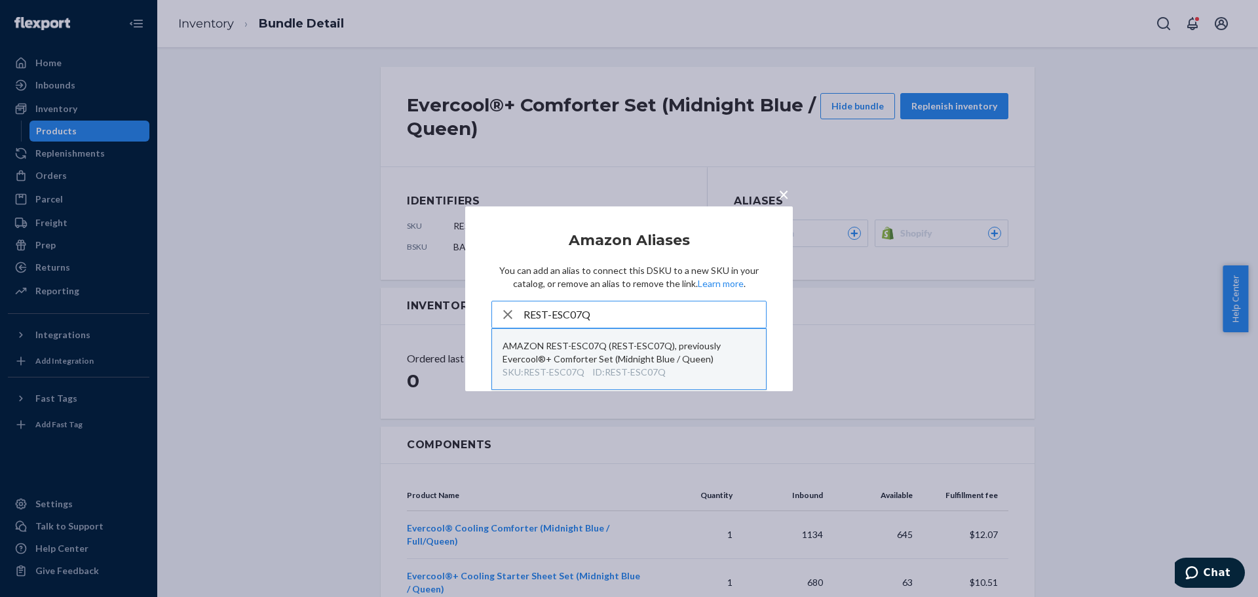
type input "REST-ESC07Q"
click at [606, 351] on div "AMAZON REST-ESC07Q (REST-ESC07Q), previously Evercool®+ Comforter Set (Midnight…" at bounding box center [629, 353] width 253 height 26
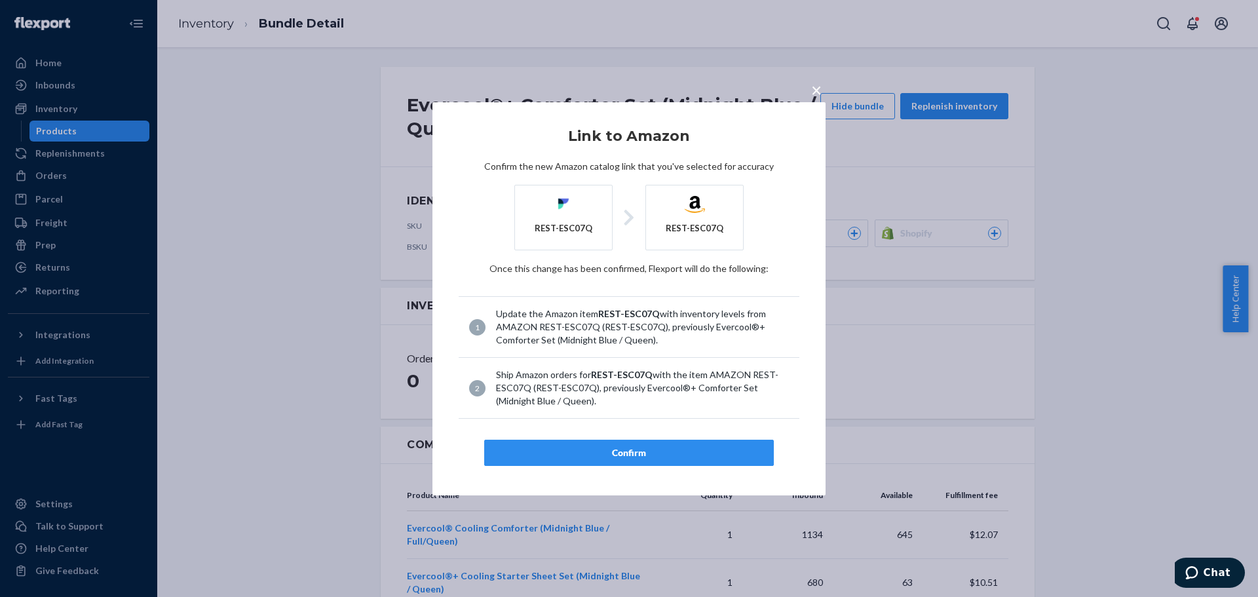
click at [617, 453] on div "Confirm" at bounding box center [629, 452] width 267 height 13
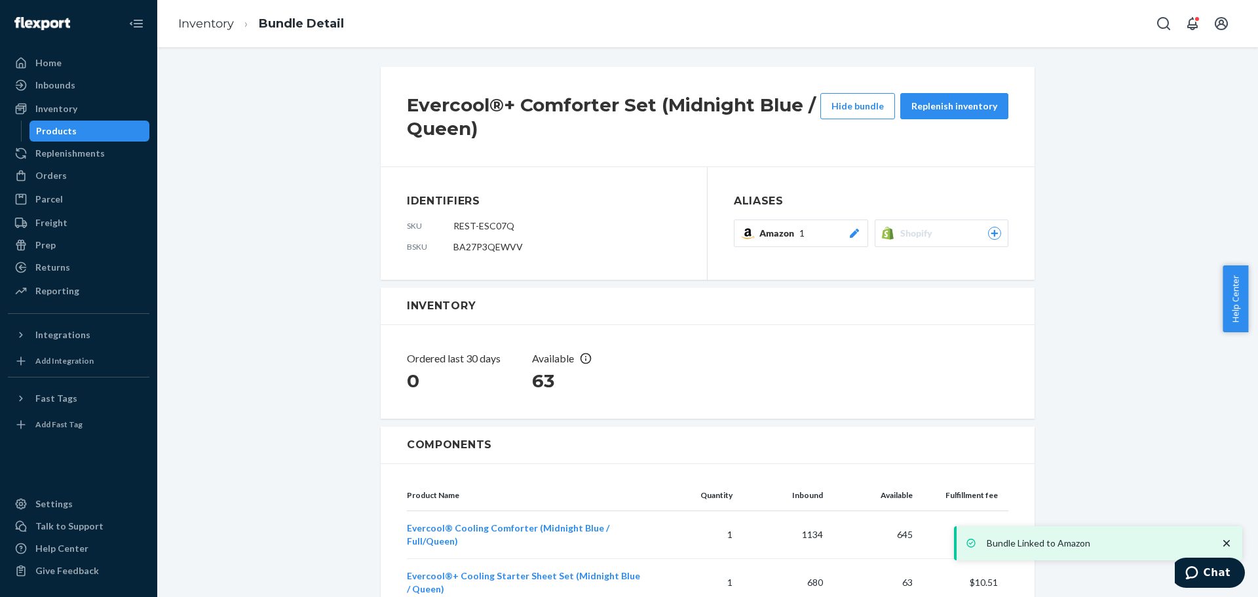
click at [1087, 187] on div "Evercool®+ Comforter Set (Midnight Blue / Queen) Hide bundle Replenish inventor…" at bounding box center [707, 403] width 1081 height 680
